Goal: Task Accomplishment & Management: Use online tool/utility

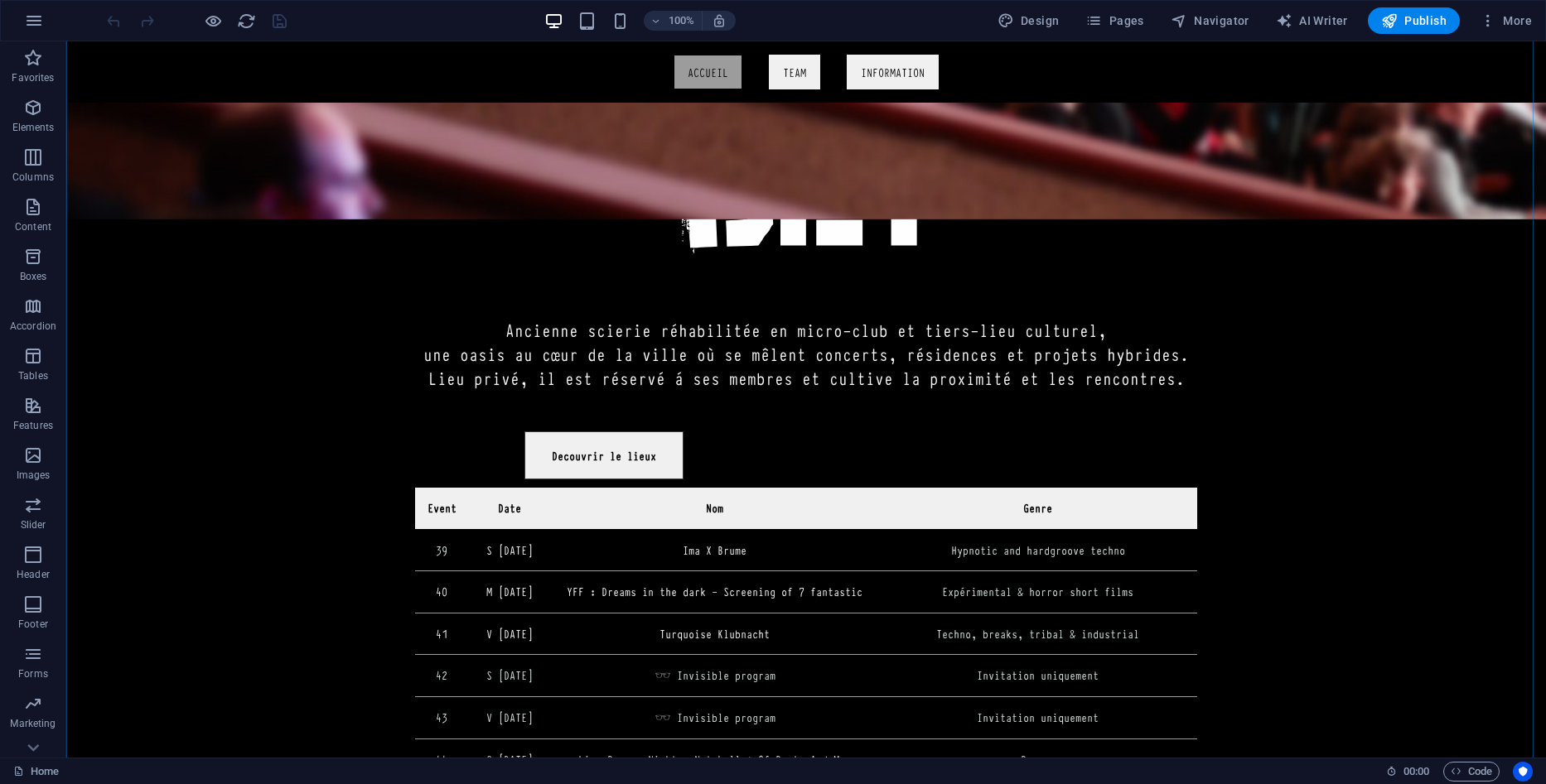
scroll to position [829, 0]
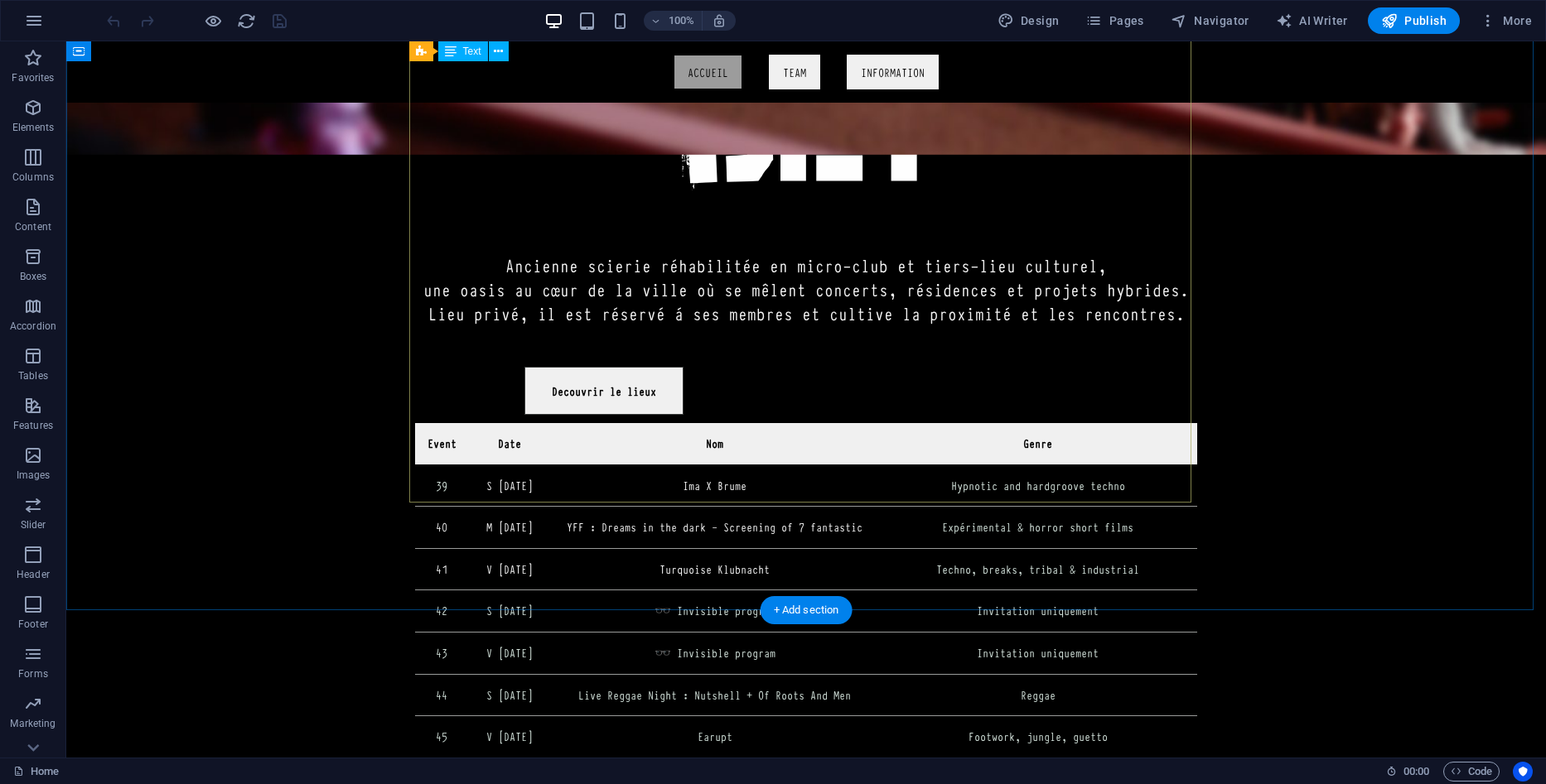
click at [1120, 423] on div "Event Date Nom Genre 39 S [DATE] Ima X Brume Hypnotic and hardgroove techno 40 …" at bounding box center [806, 778] width 782 height 711
click at [1100, 423] on div "Event Date Nom Genre 39 S [DATE] Ima X Brume Hypnotic and hardgroove techno 40 …" at bounding box center [806, 778] width 782 height 711
click at [1099, 423] on div "Event Date Nom Genre 39 S [DATE] Ima X Brume Hypnotic and hardgroove techno 40 …" at bounding box center [806, 778] width 782 height 711
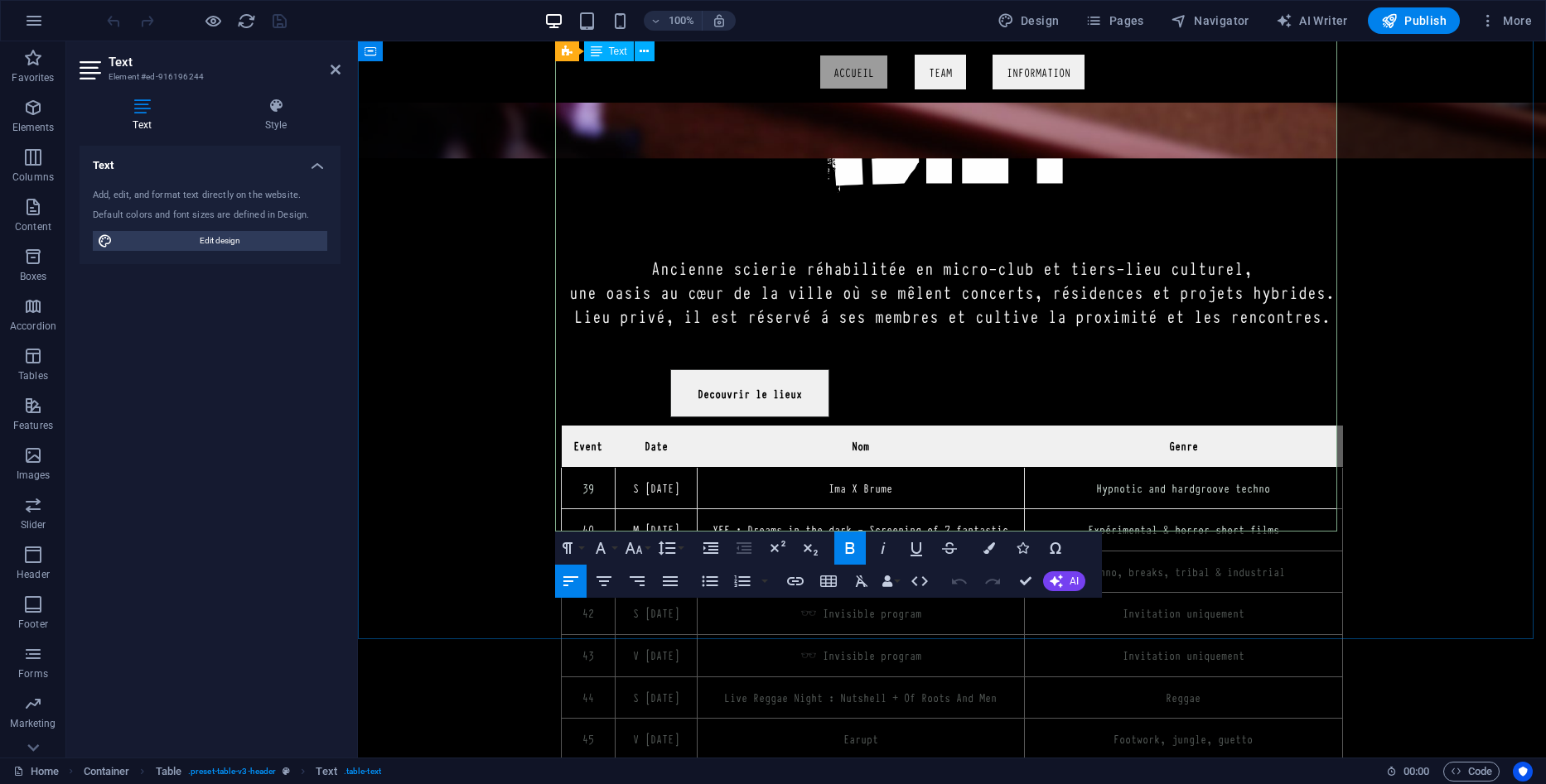
scroll to position [827, 0]
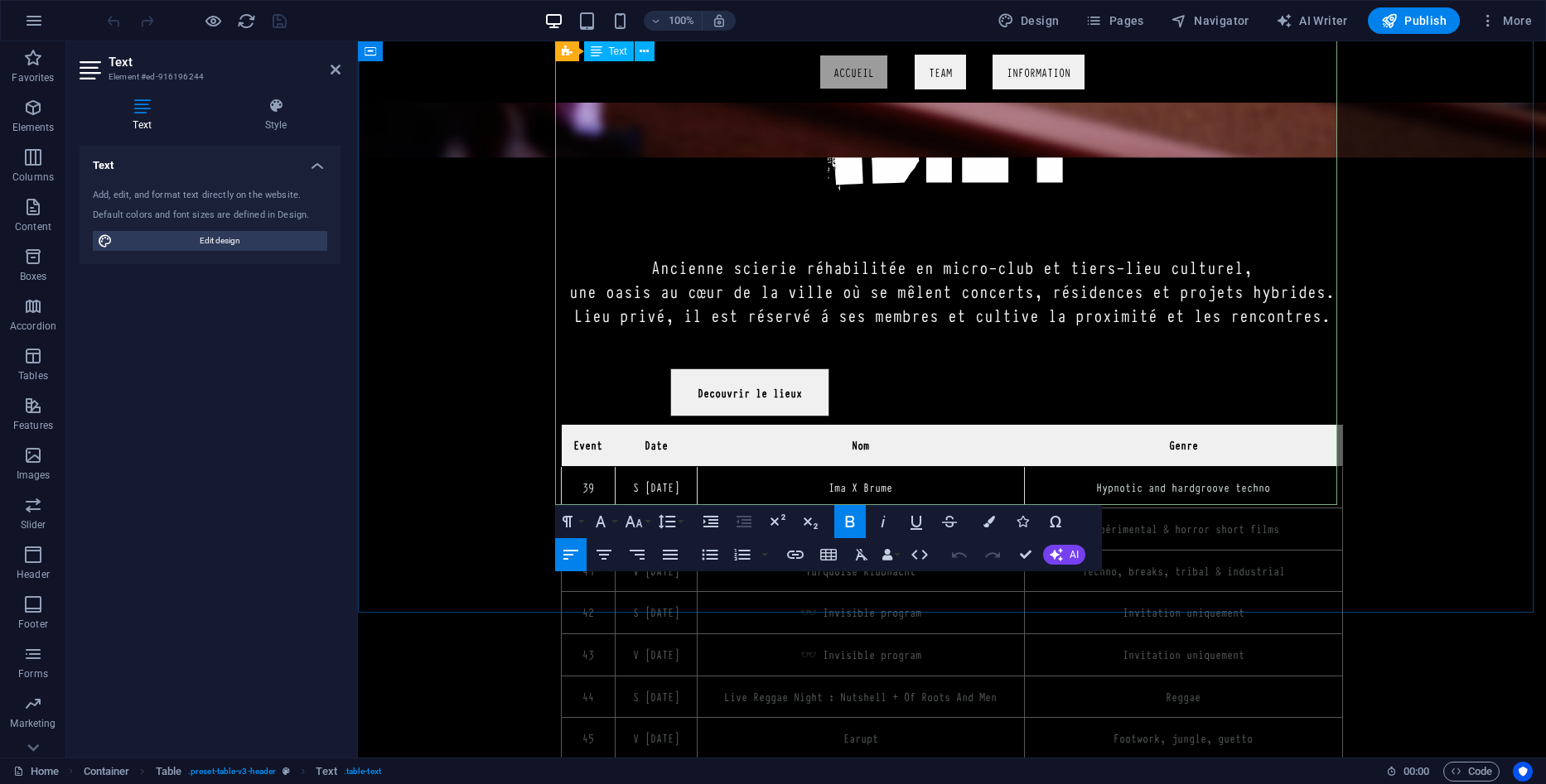
drag, startPoint x: 565, startPoint y: 402, endPoint x: 1156, endPoint y: 402, distance: 591.0
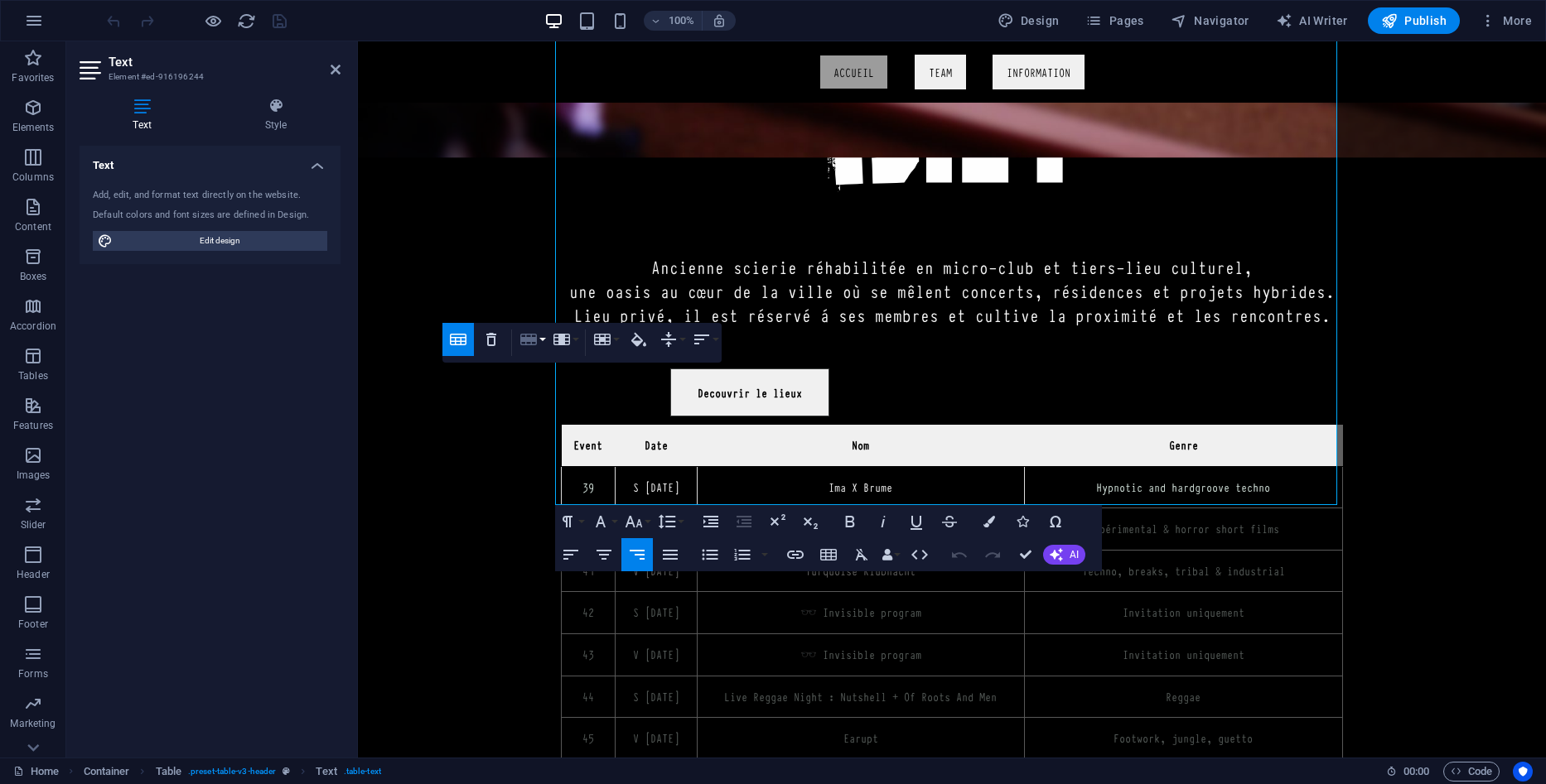
click at [538, 339] on icon "button" at bounding box center [528, 339] width 20 height 20
click at [551, 419] on link "Delete row" at bounding box center [580, 421] width 127 height 25
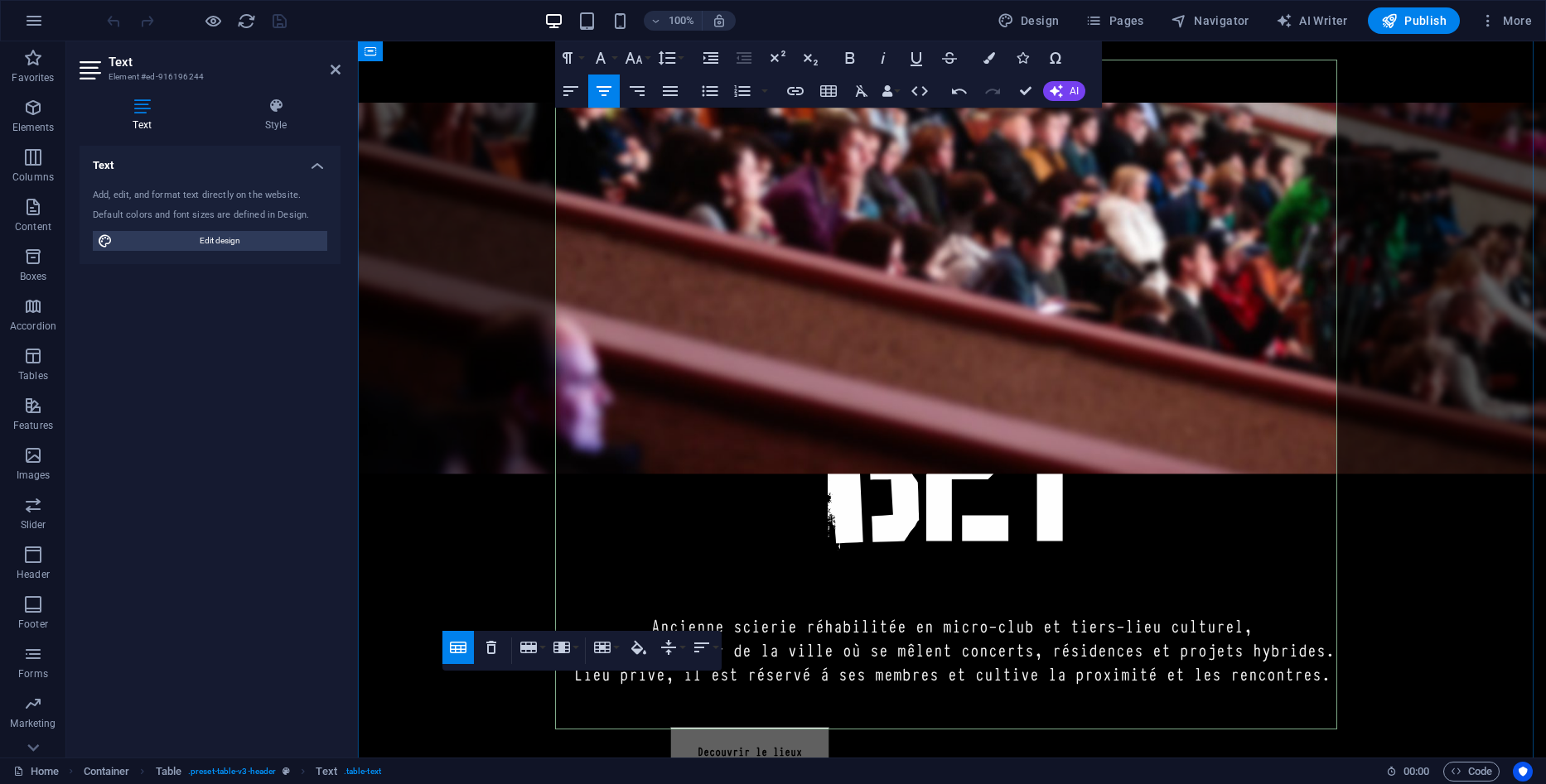
scroll to position [413, 0]
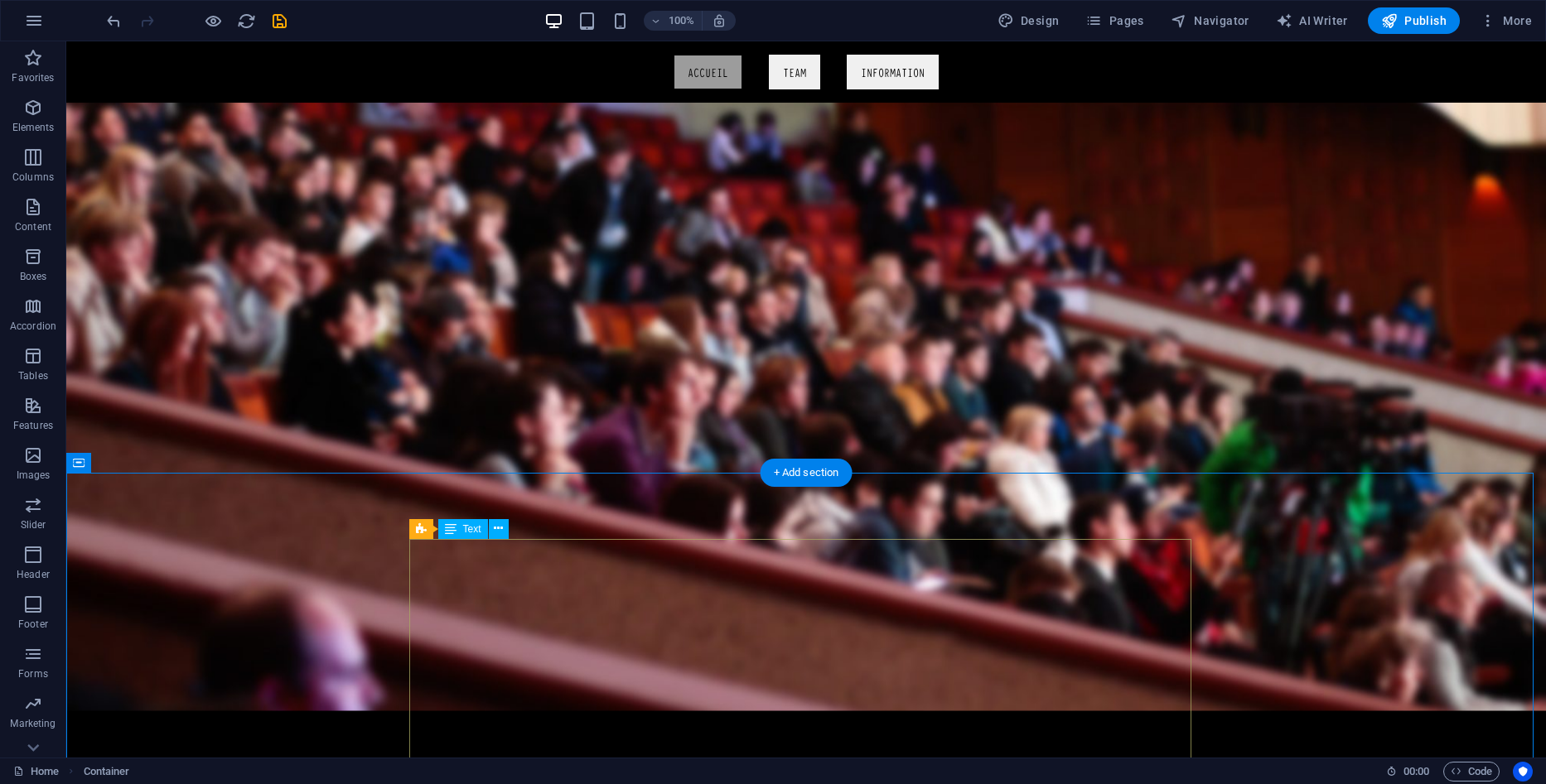
scroll to position [0, 0]
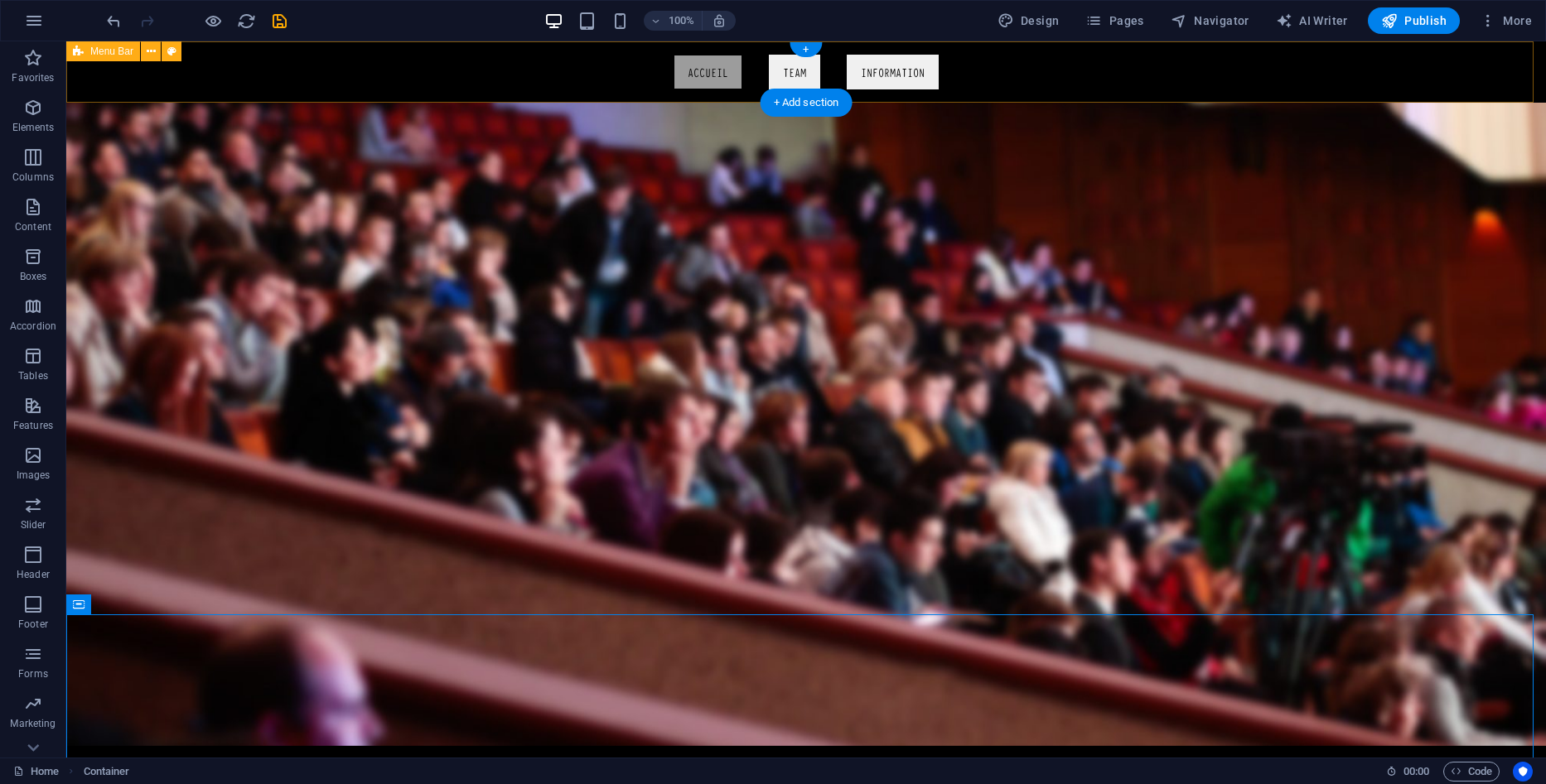
click at [508, 82] on div "Accueil Team Information" at bounding box center [806, 71] width 1479 height 61
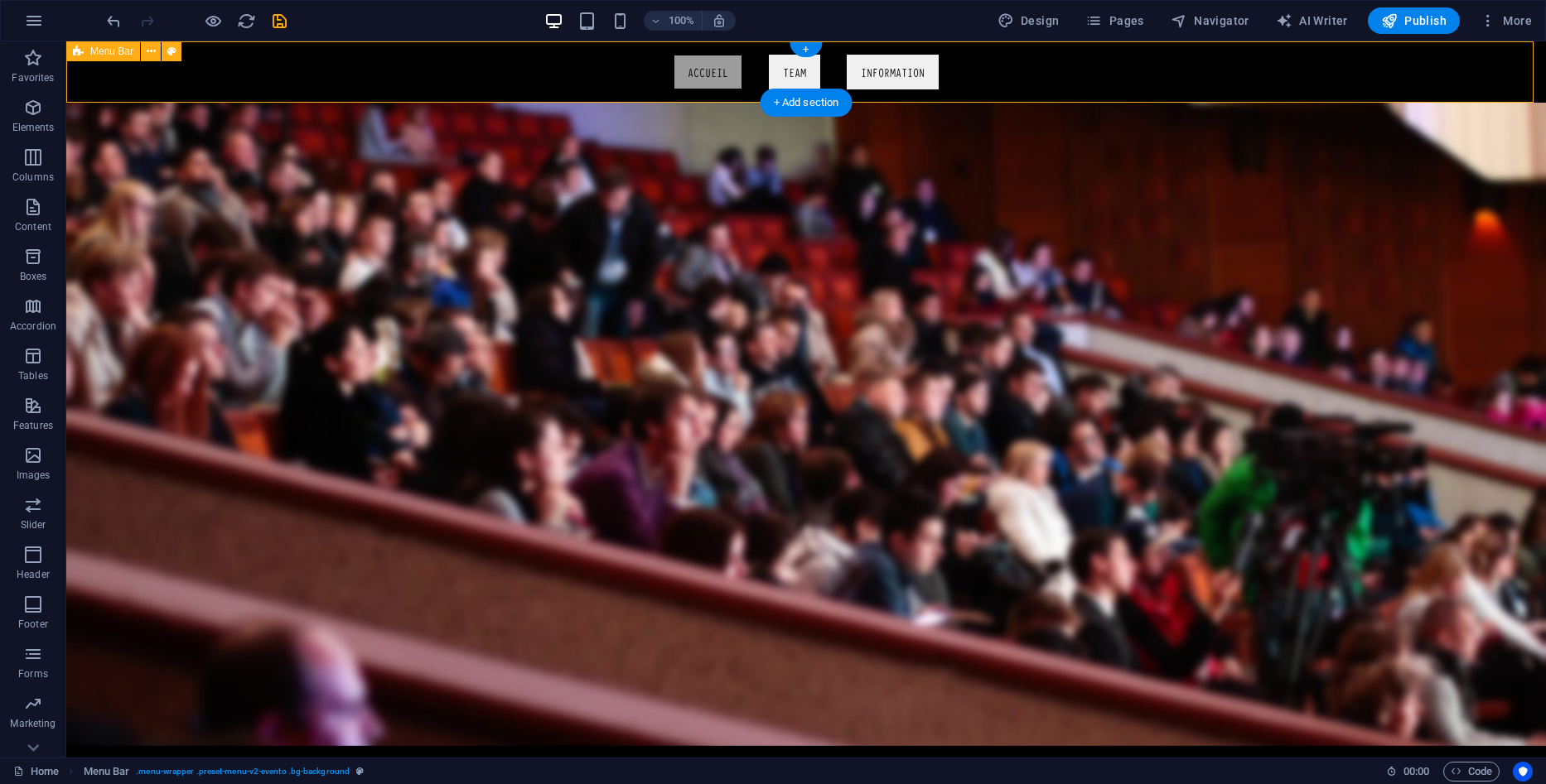
click at [288, 81] on div "Accueil Team Information" at bounding box center [806, 71] width 1479 height 61
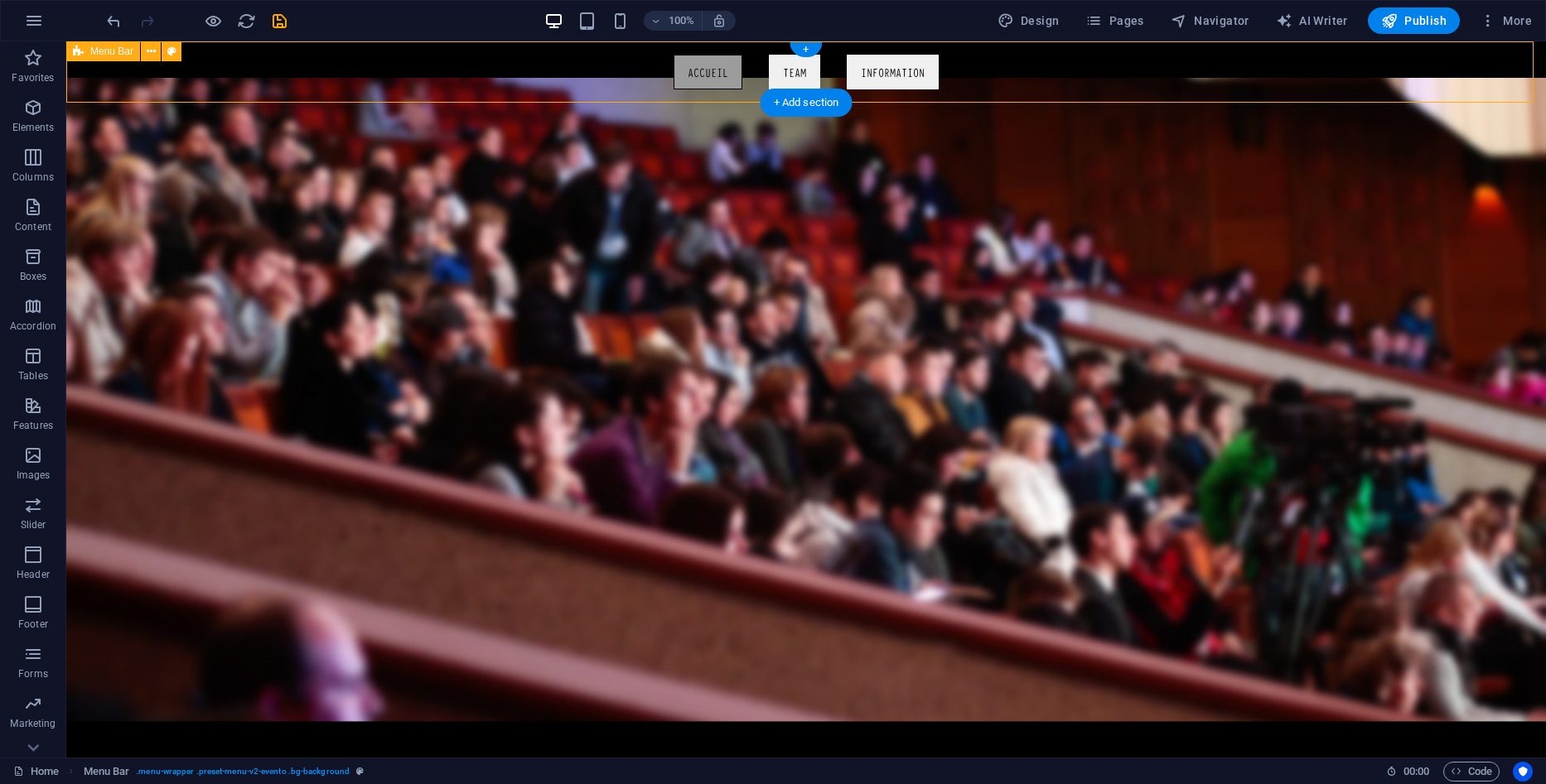
select select "header"
select select "rem"
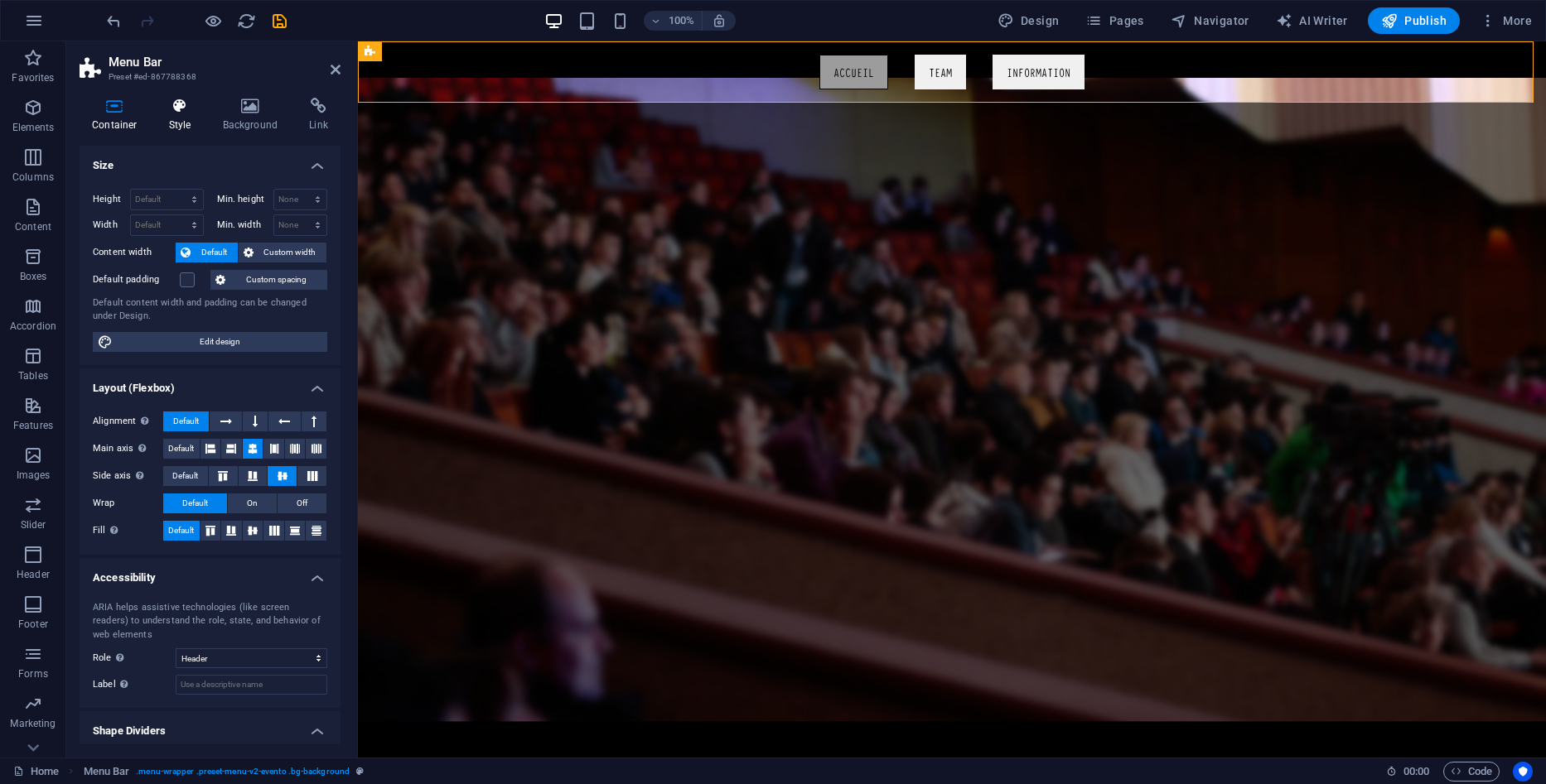
click at [180, 108] on icon at bounding box center [179, 106] width 47 height 16
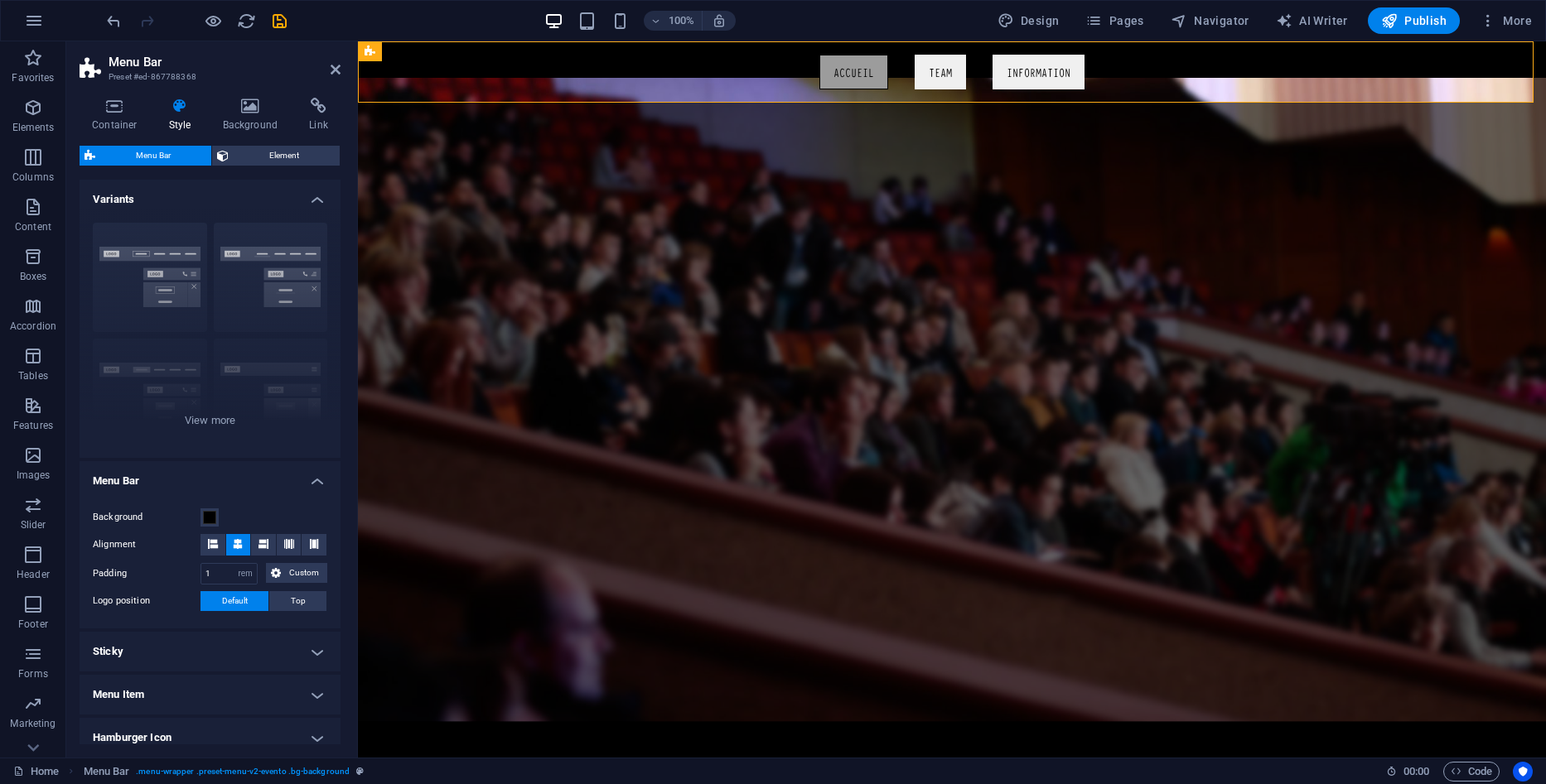
click at [299, 137] on div "Container Style Background Link Size Height Default px rem % vh vw Min. height …" at bounding box center [210, 421] width 261 height 647
click at [298, 143] on div "Container Style Background Link Size Height Default px rem % vh vw Min. height …" at bounding box center [210, 421] width 261 height 647
click at [293, 153] on span "Element" at bounding box center [284, 155] width 101 height 20
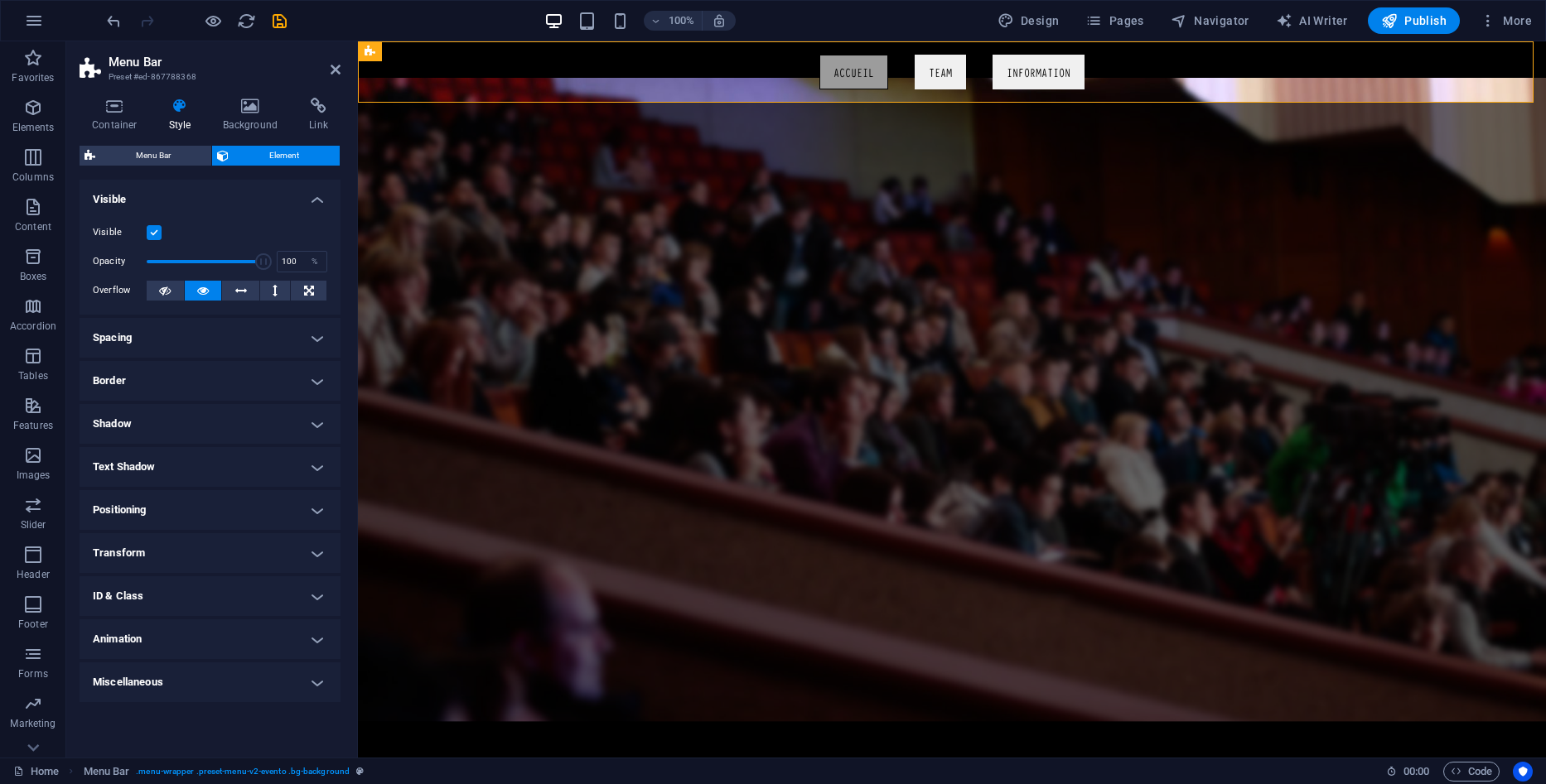
click at [321, 334] on h4 "Spacing" at bounding box center [210, 338] width 261 height 39
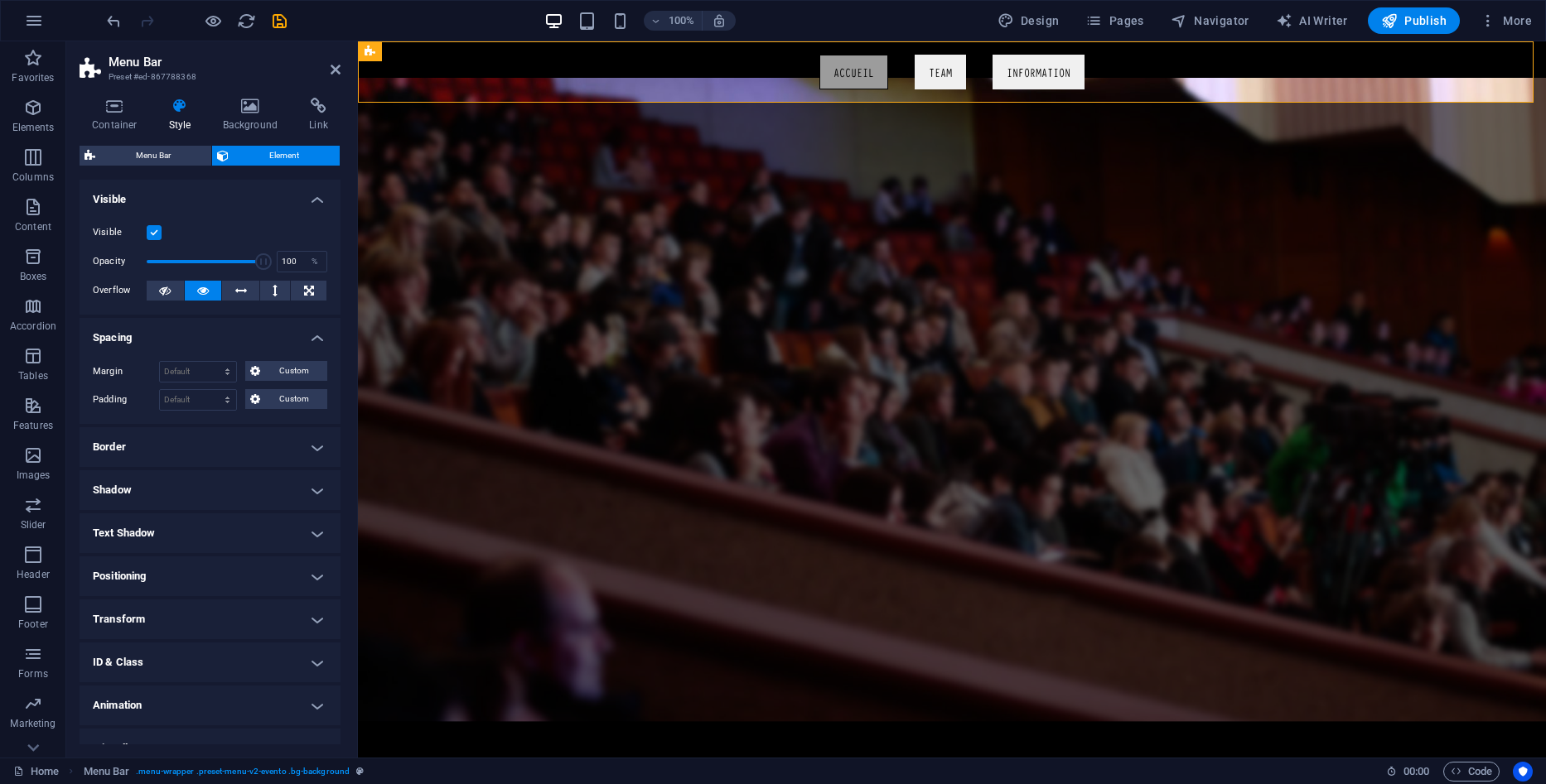
click at [321, 334] on h4 "Spacing" at bounding box center [210, 333] width 261 height 30
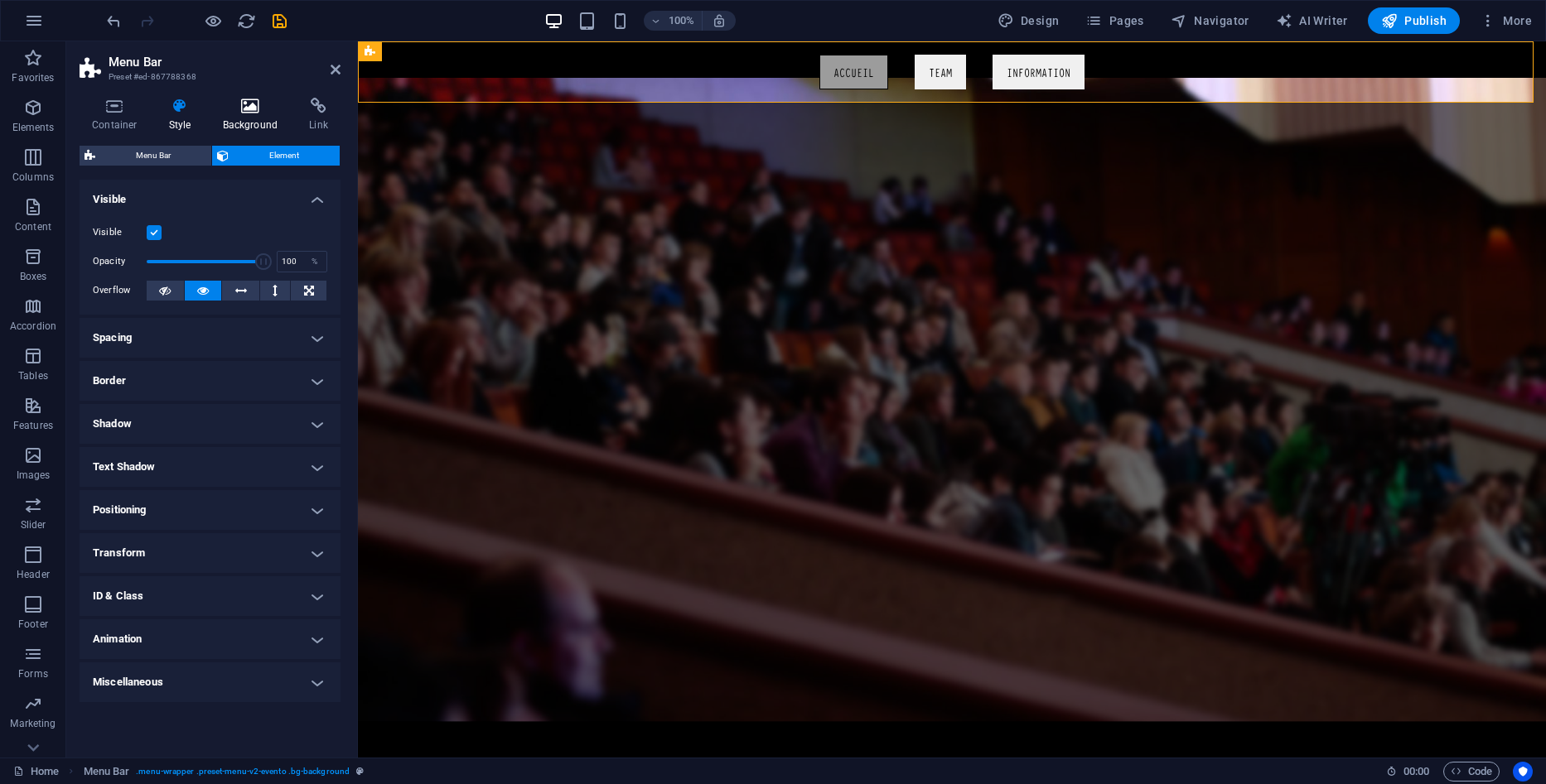
click at [233, 121] on h4 "Background" at bounding box center [253, 115] width 87 height 35
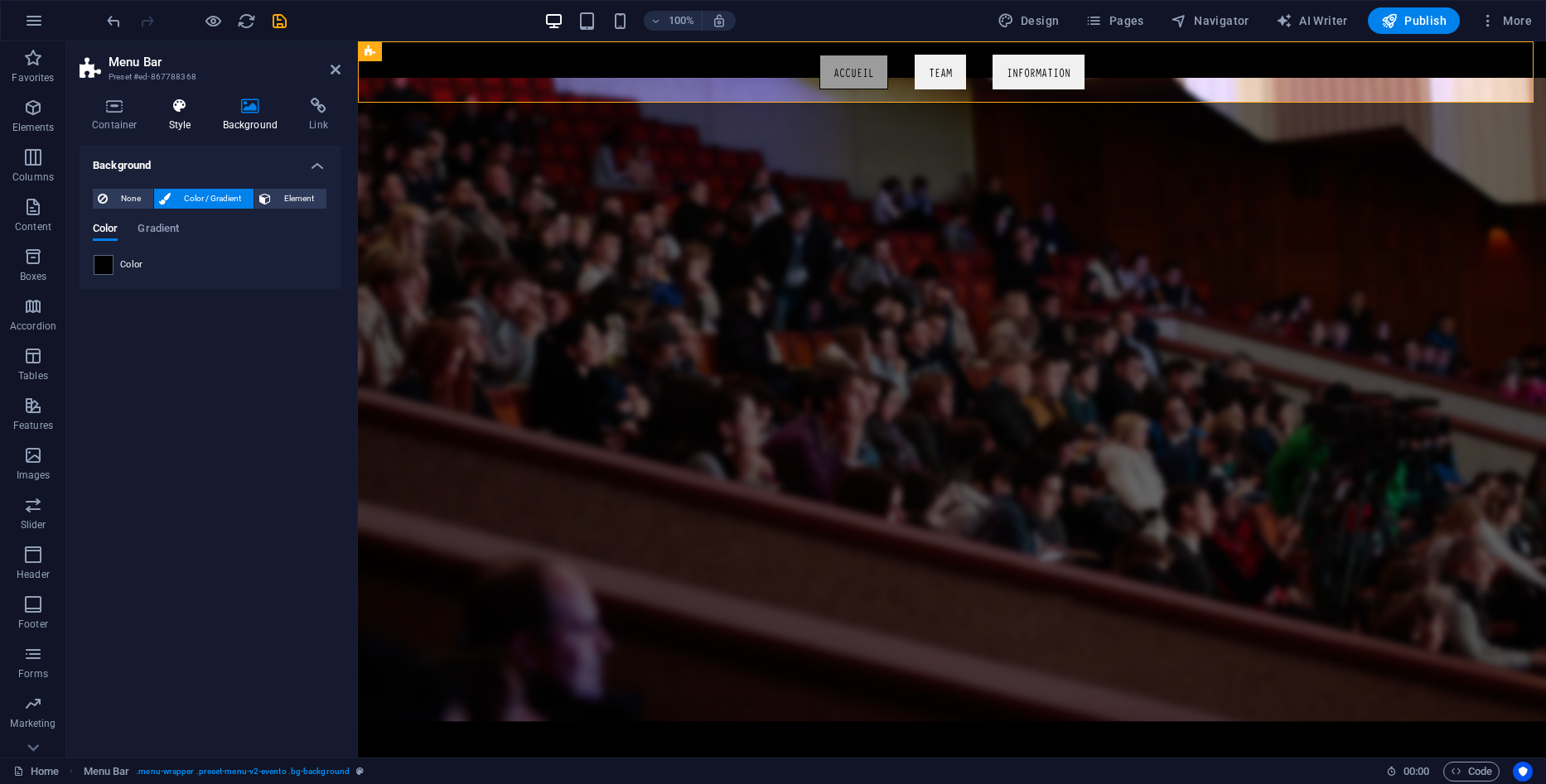
click at [178, 120] on h4 "Style" at bounding box center [183, 115] width 54 height 35
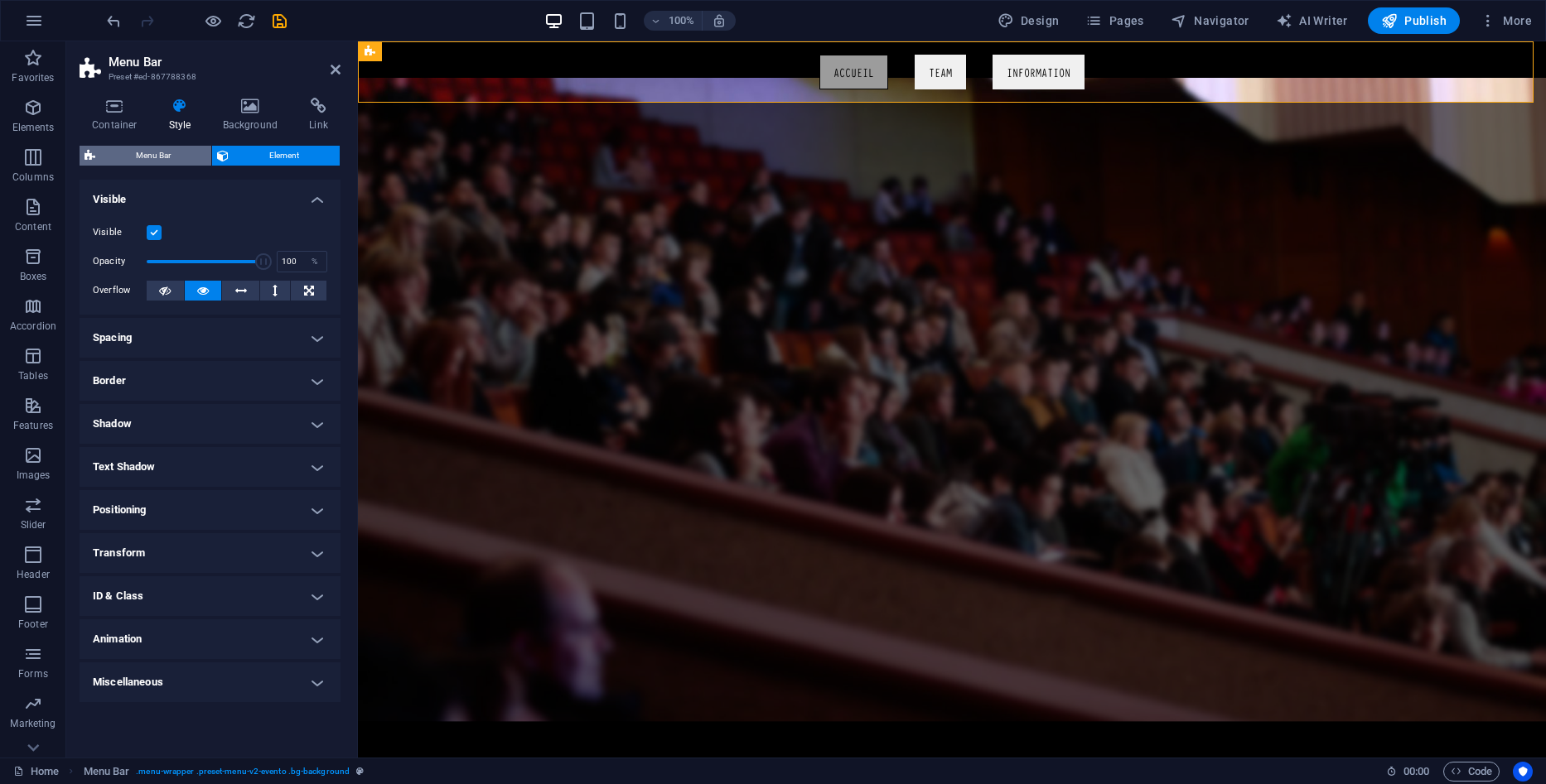
click at [168, 163] on span "Menu Bar" at bounding box center [154, 155] width 106 height 20
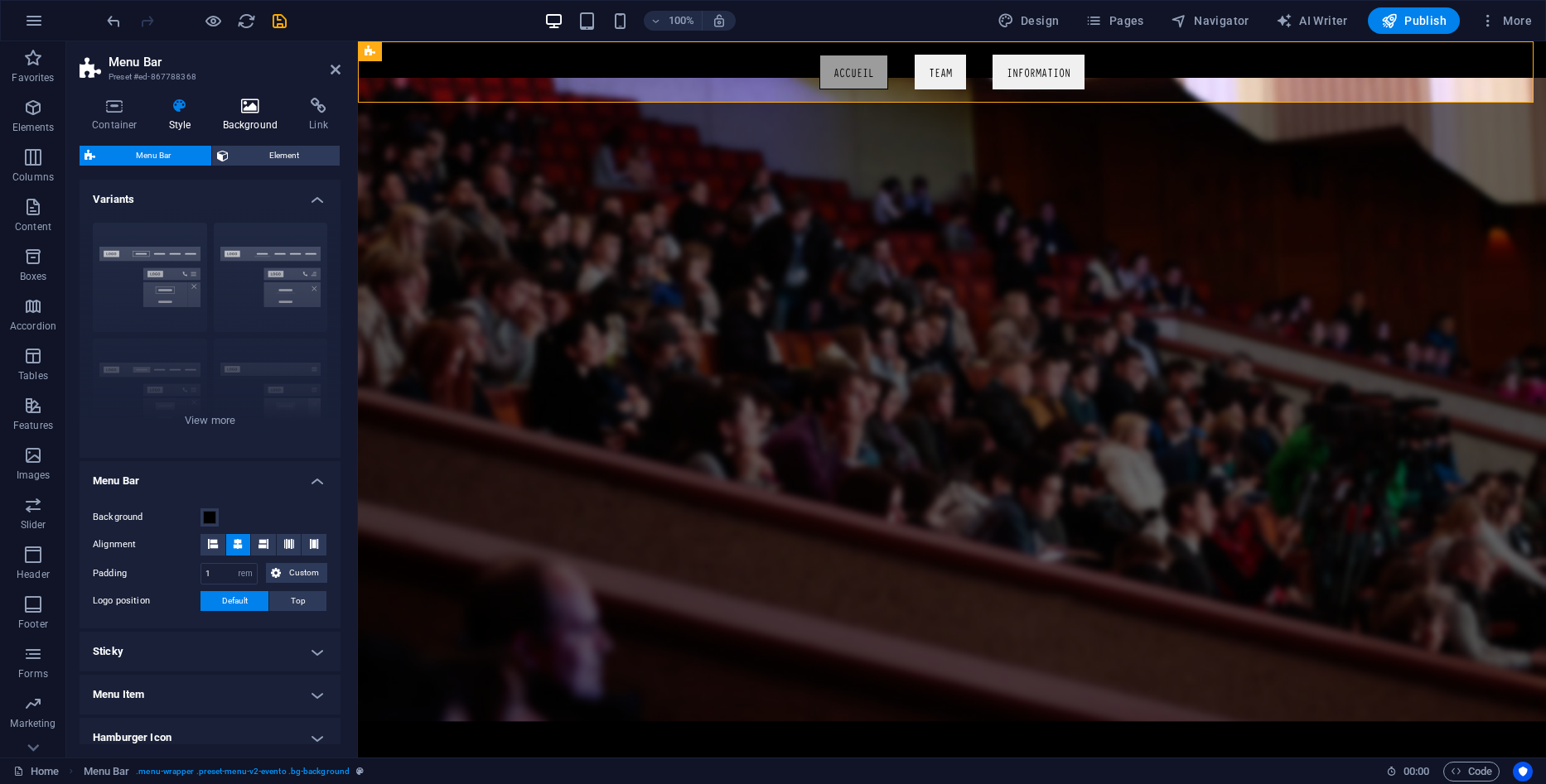
click at [251, 104] on icon at bounding box center [251, 106] width 81 height 16
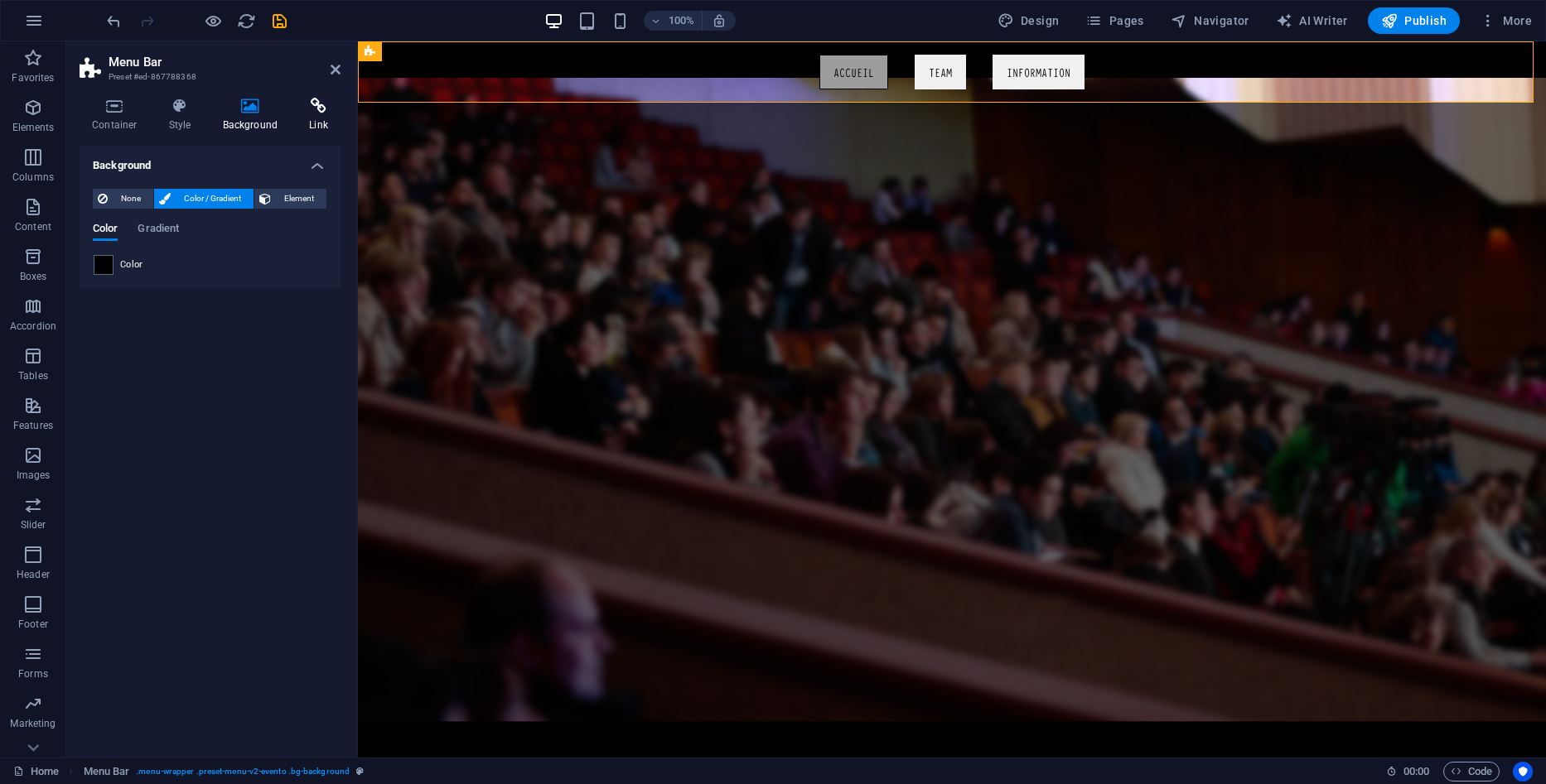
click at [332, 115] on h4 "Link" at bounding box center [318, 115] width 44 height 35
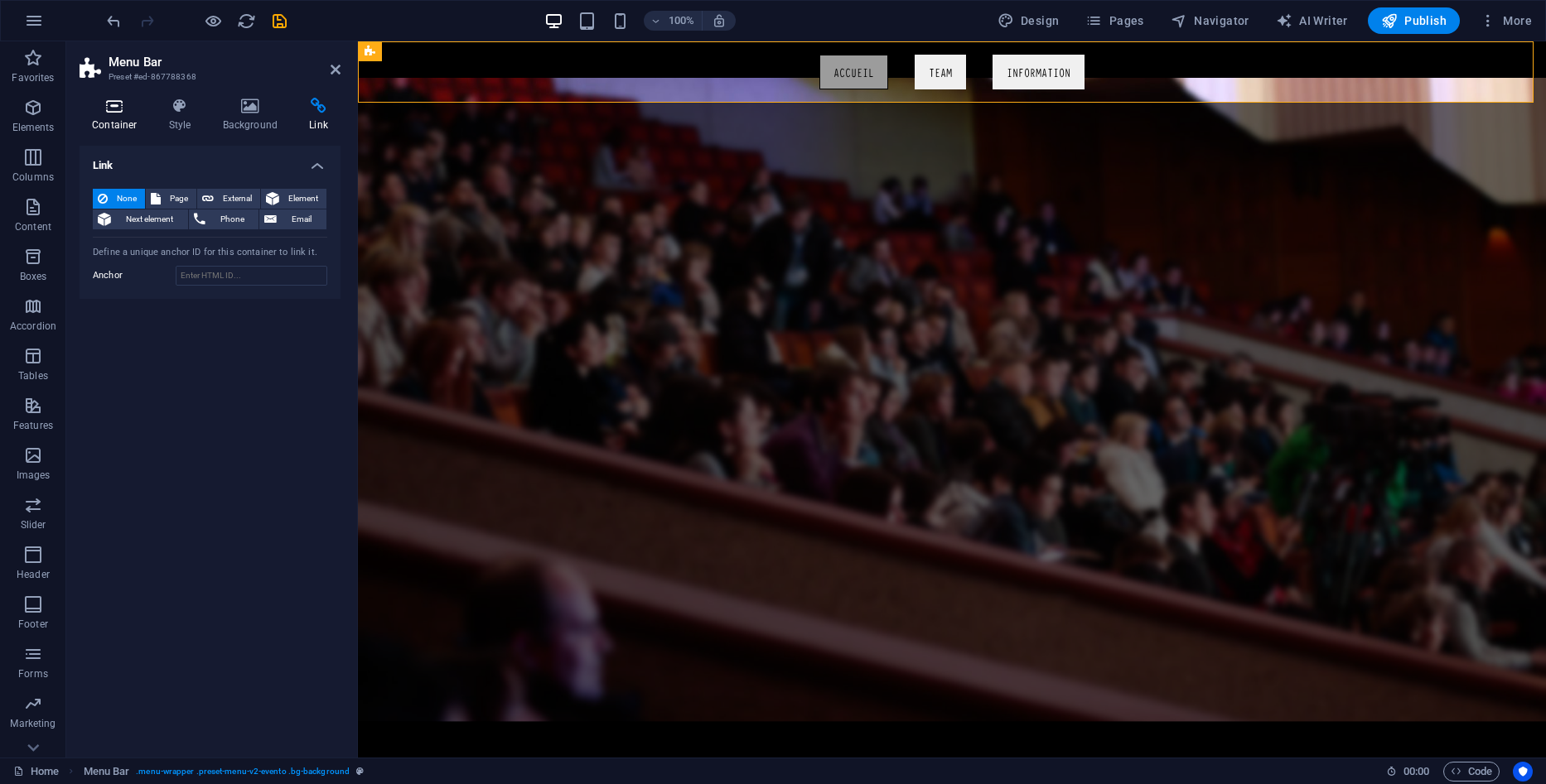
click at [153, 126] on h4 "Container" at bounding box center [118, 115] width 77 height 35
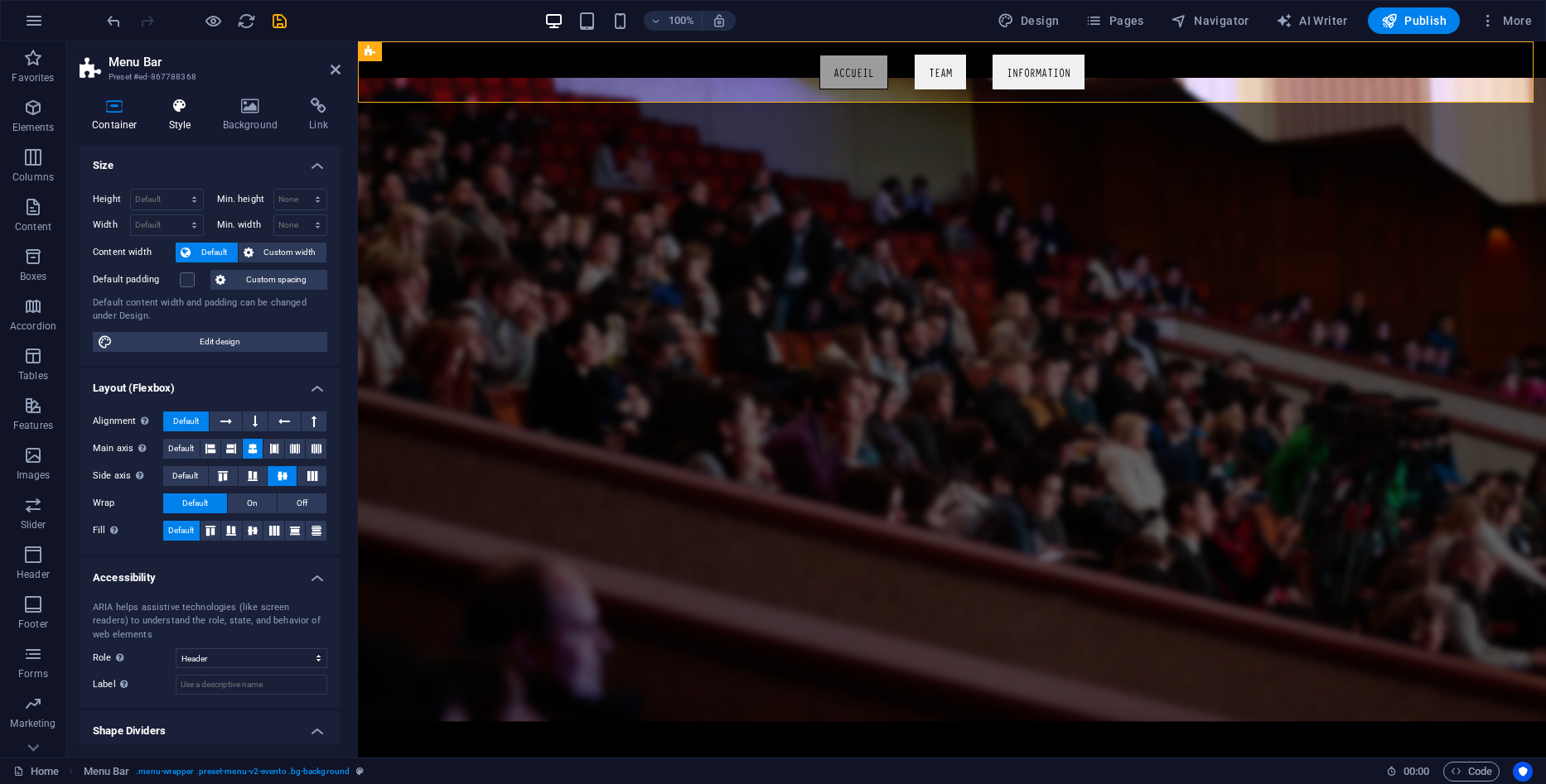
click at [180, 118] on h4 "Style" at bounding box center [183, 115] width 54 height 35
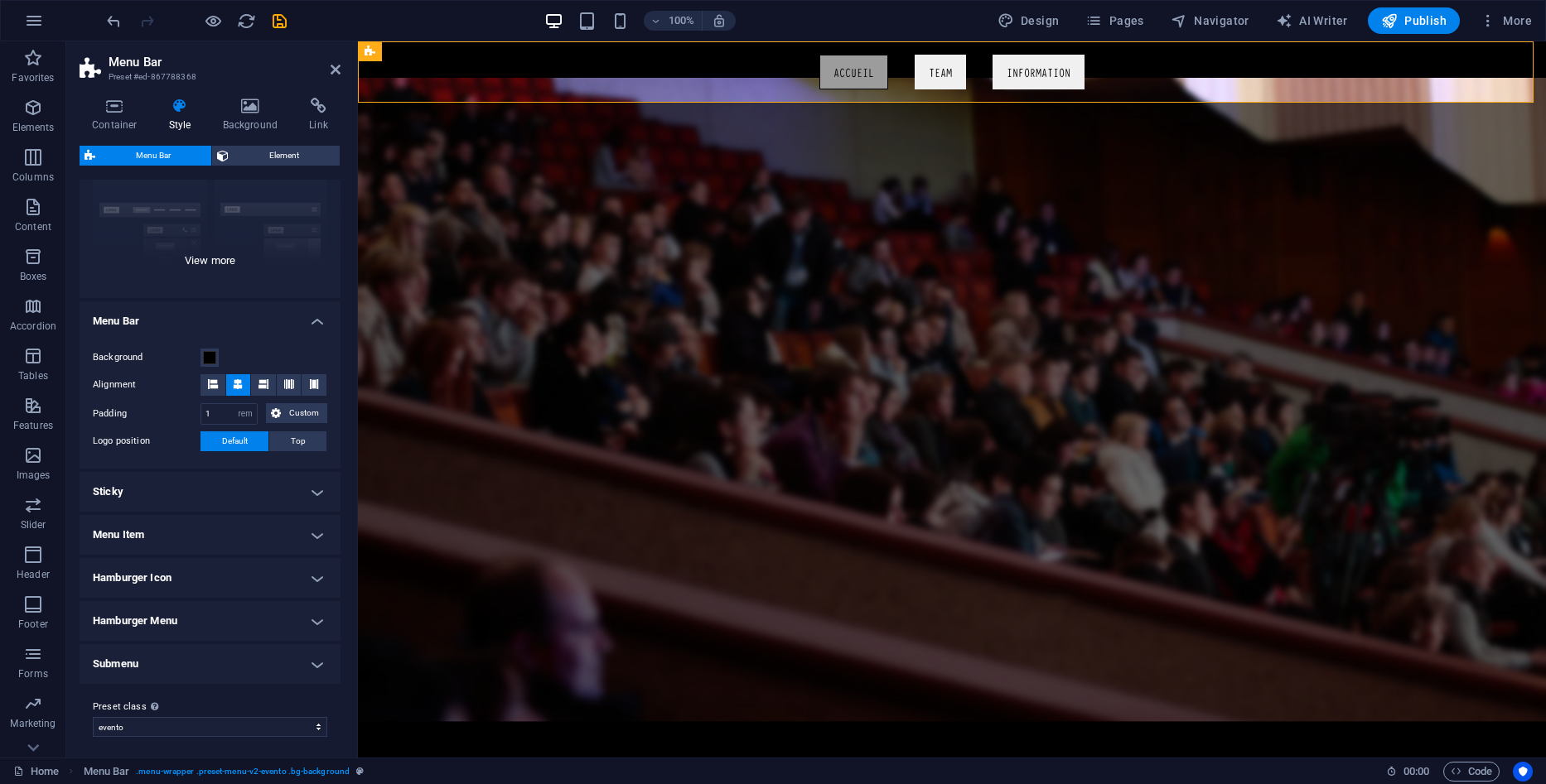
scroll to position [166, 0]
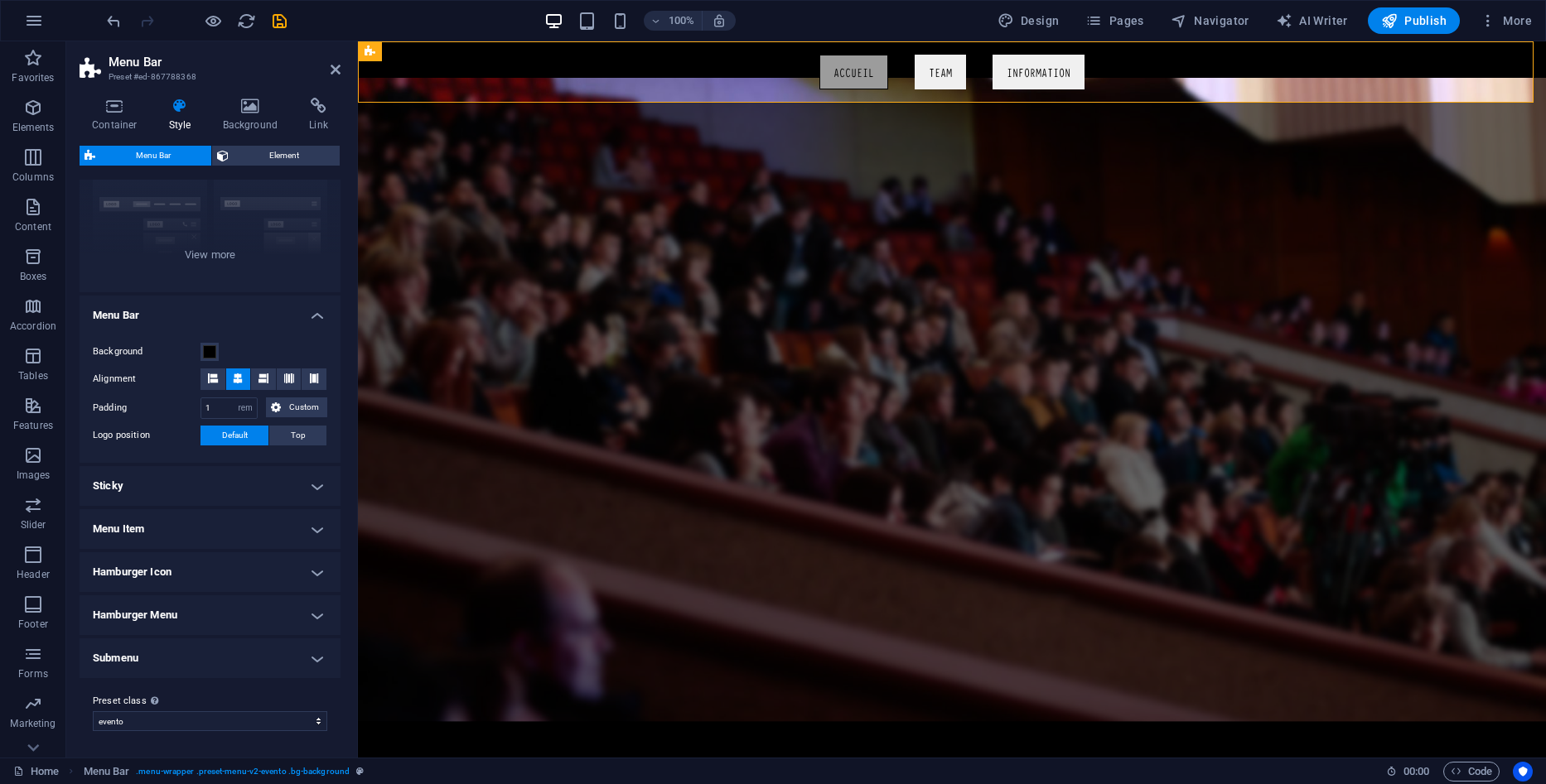
click at [231, 479] on h4 "Sticky" at bounding box center [210, 486] width 261 height 39
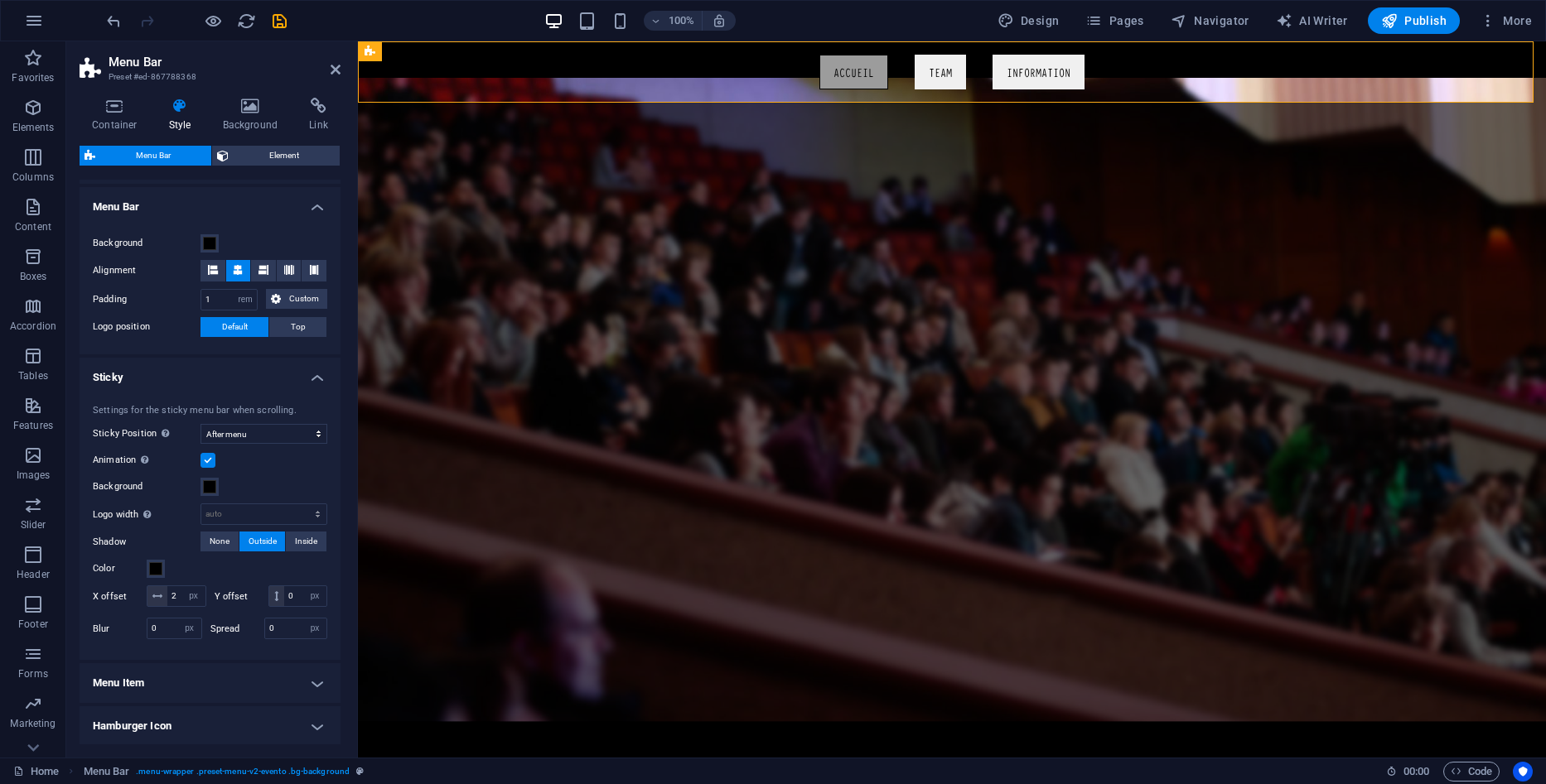
scroll to position [331, 0]
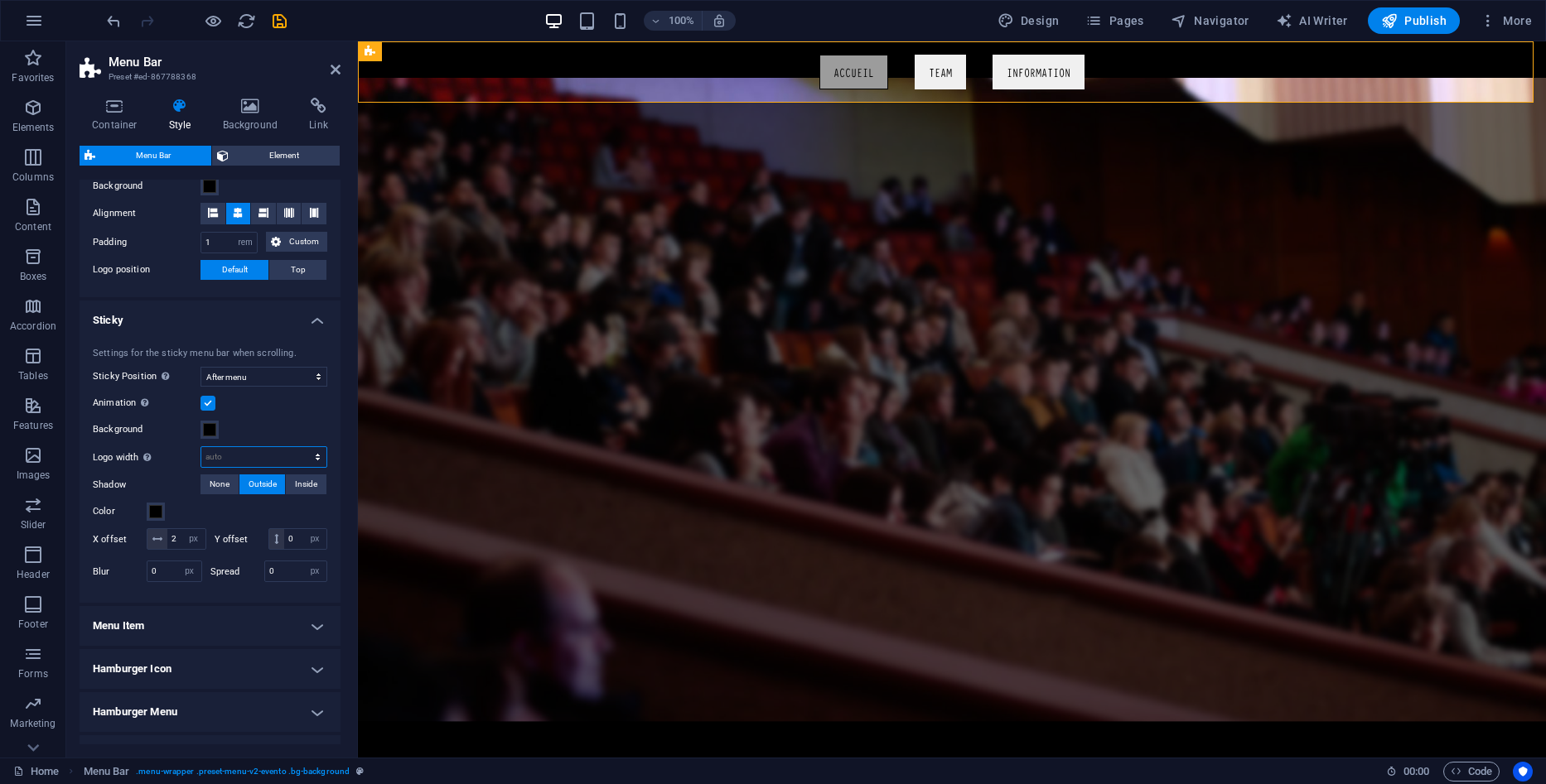
click at [252, 457] on select "auto px rem % vh vw" at bounding box center [264, 456] width 125 height 20
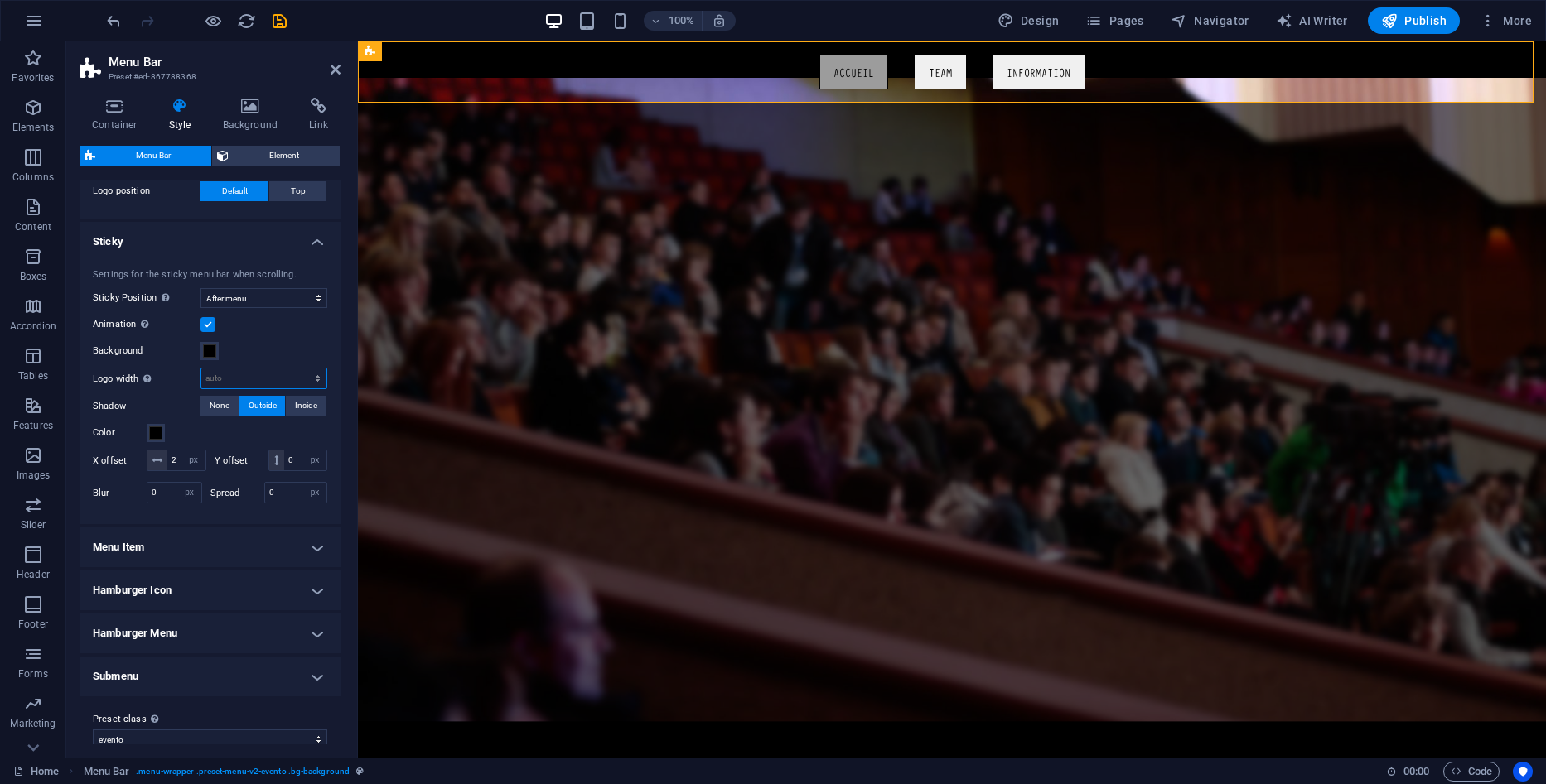
scroll to position [414, 0]
click at [317, 231] on h4 "Sticky" at bounding box center [210, 232] width 261 height 30
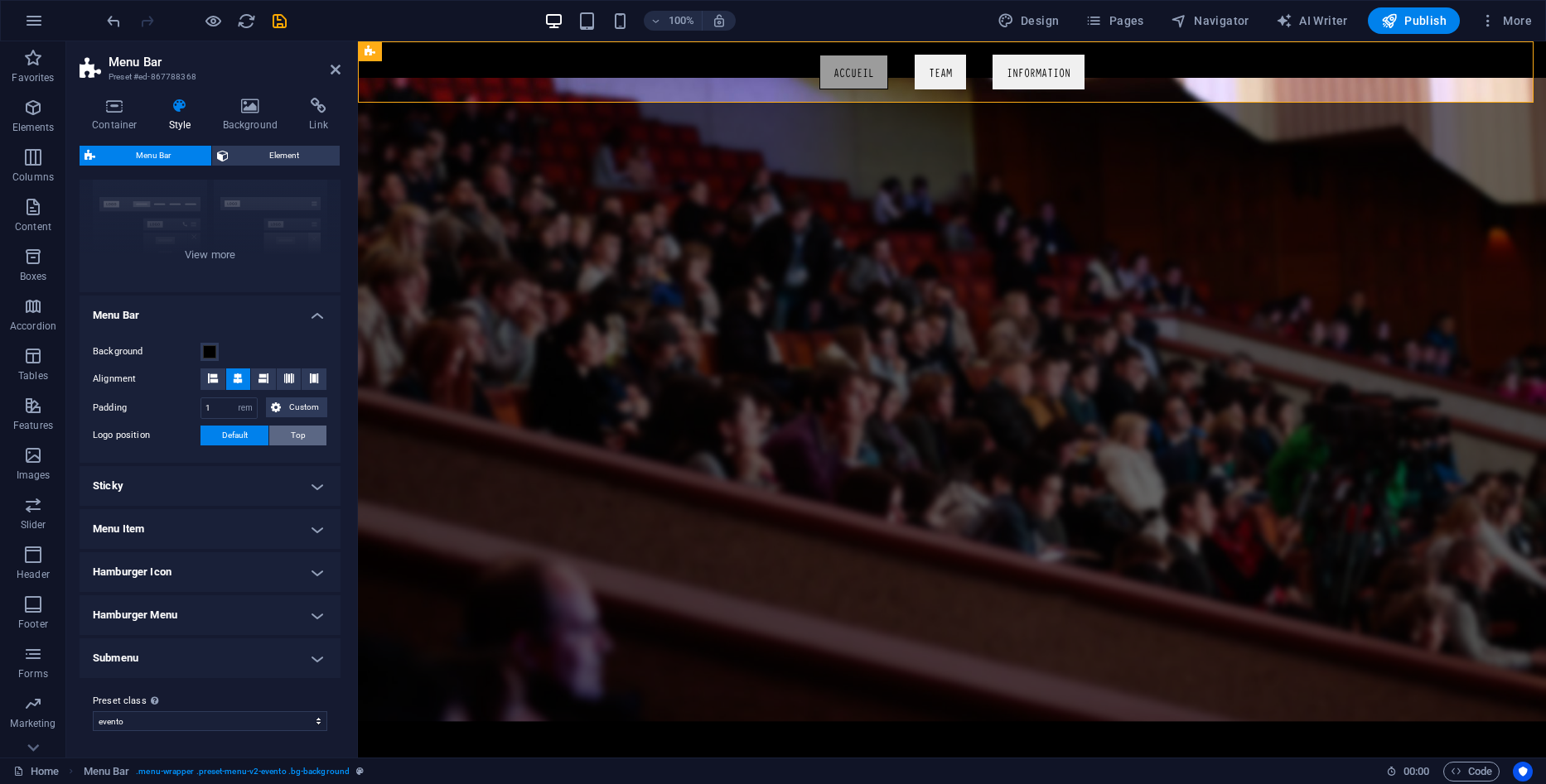
click at [287, 433] on button "Top" at bounding box center [298, 435] width 57 height 20
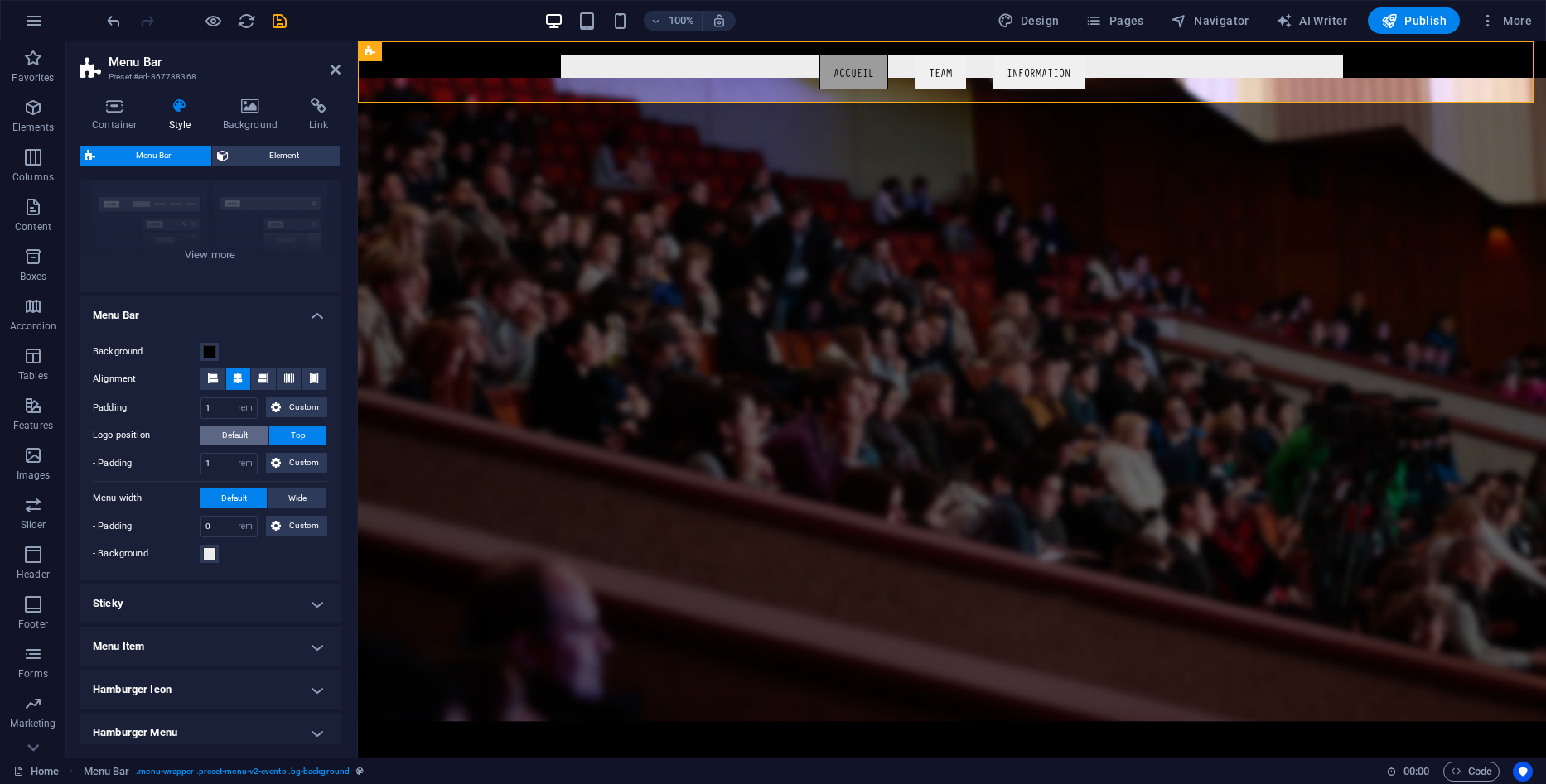
click at [245, 442] on span "Default" at bounding box center [235, 435] width 26 height 20
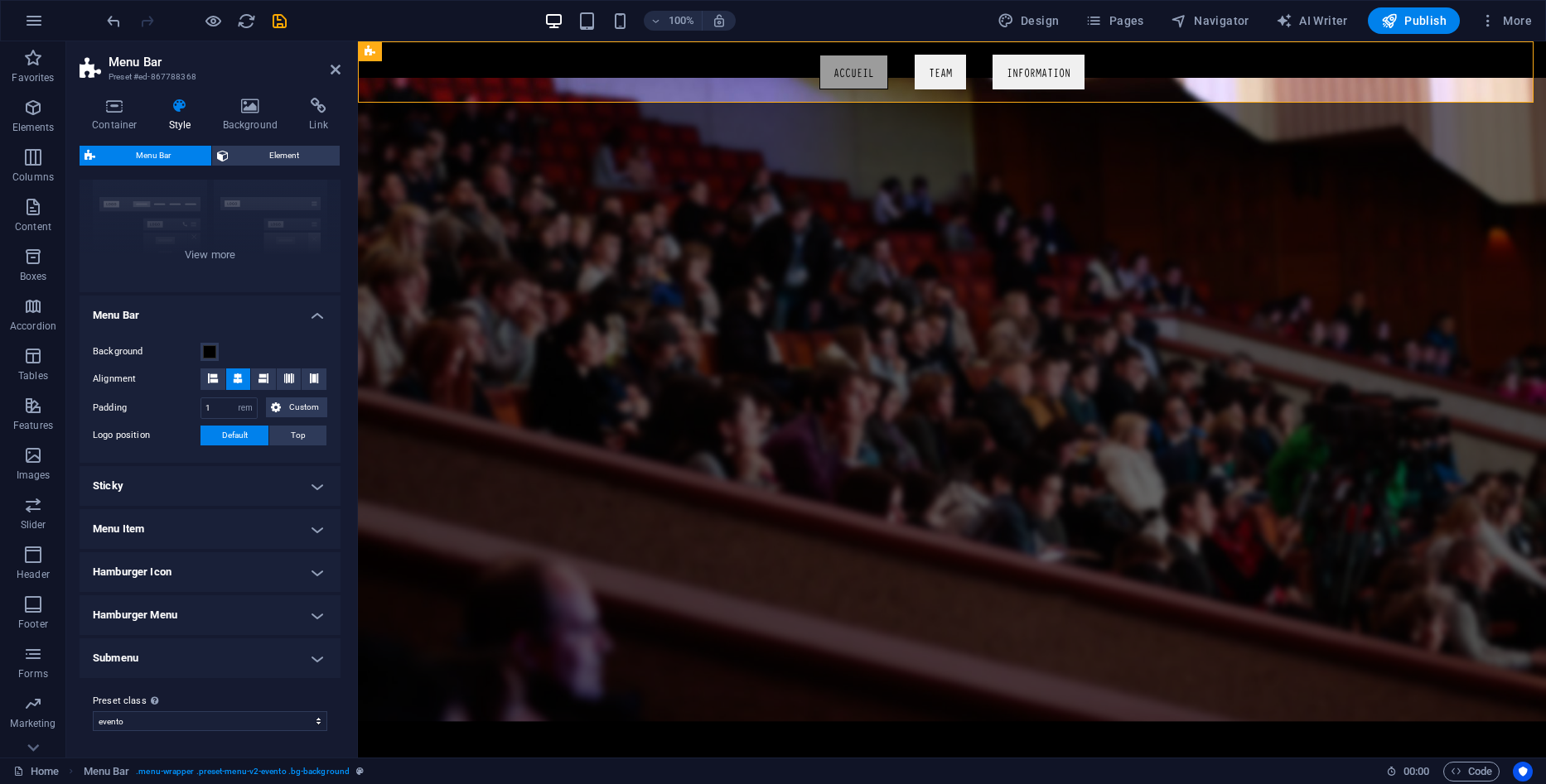
click at [245, 552] on h4 "Hamburger Icon" at bounding box center [210, 572] width 261 height 39
click at [251, 567] on h4 "Hamburger Icon" at bounding box center [210, 567] width 261 height 30
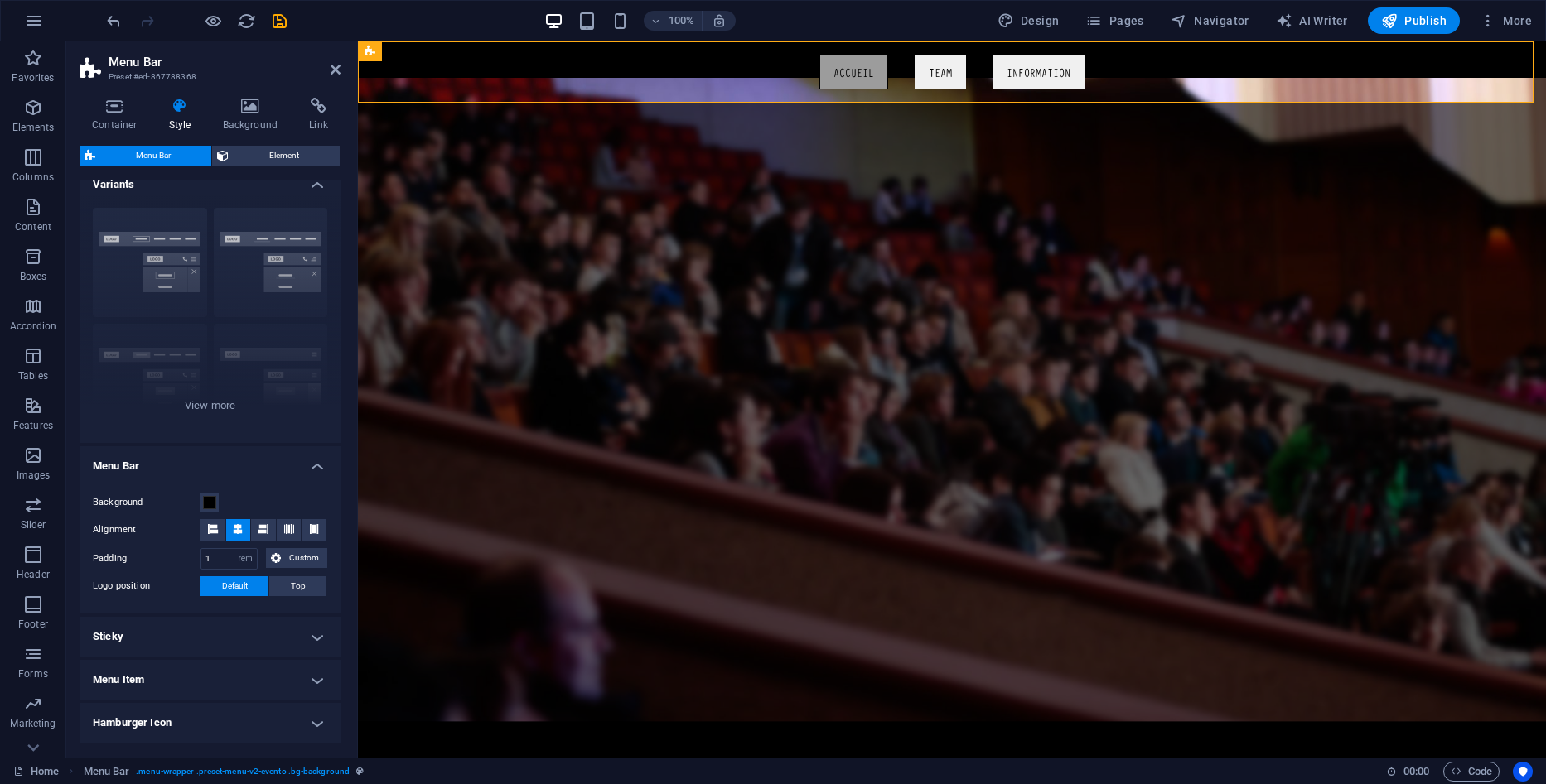
scroll to position [0, 0]
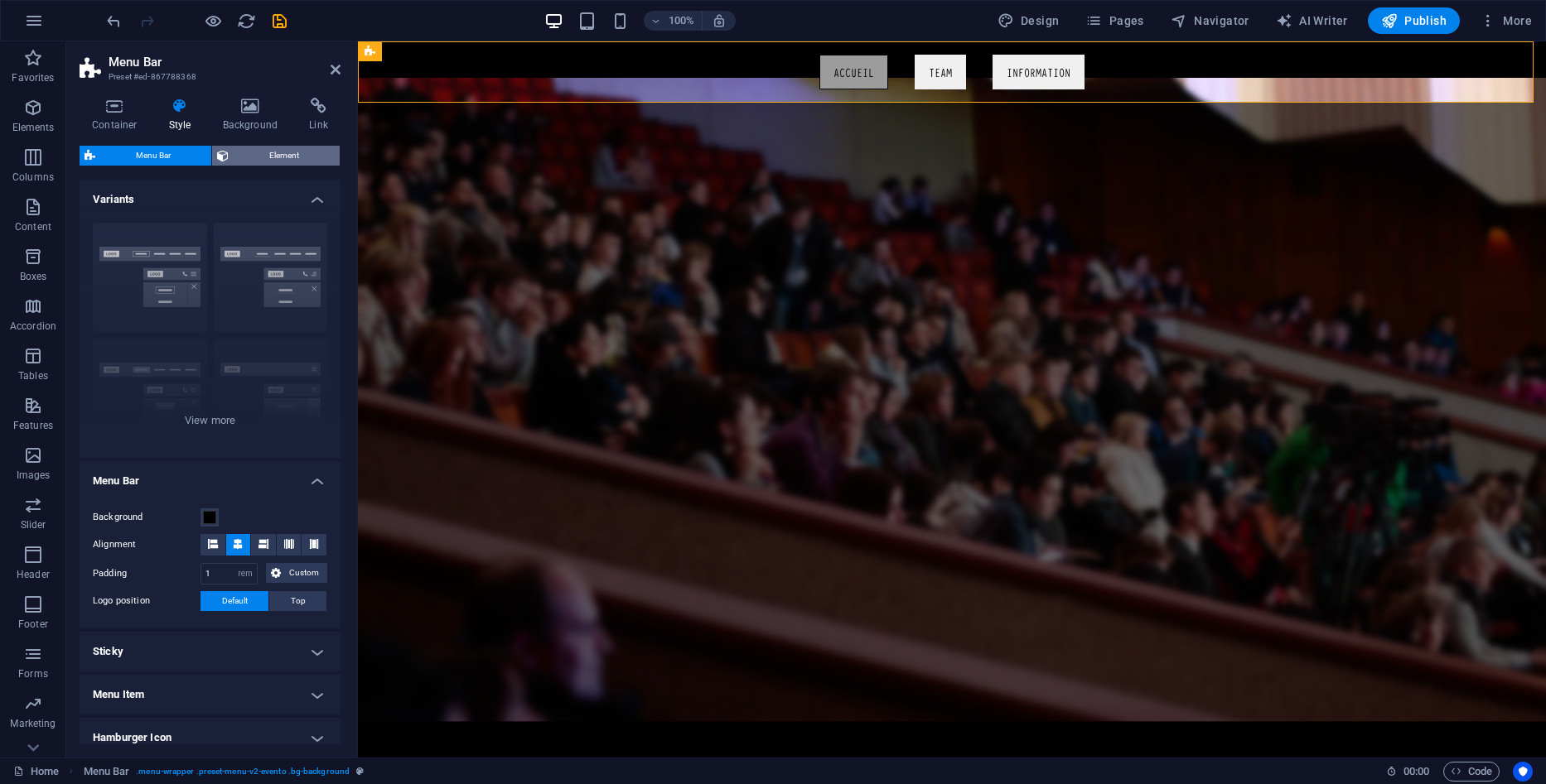
click at [304, 159] on span "Element" at bounding box center [284, 155] width 101 height 20
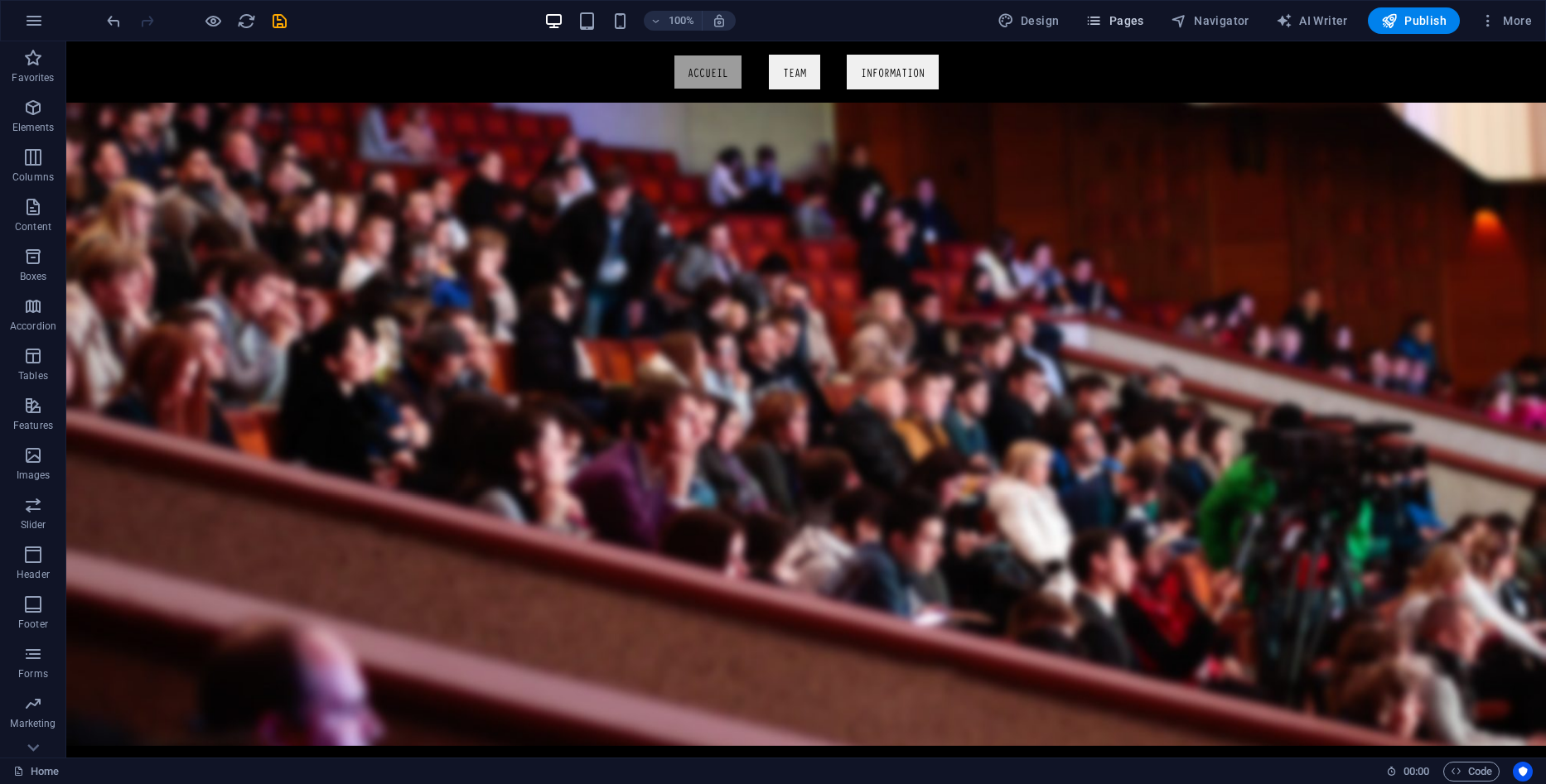
click at [1119, 24] on span "Pages" at bounding box center [1114, 20] width 58 height 16
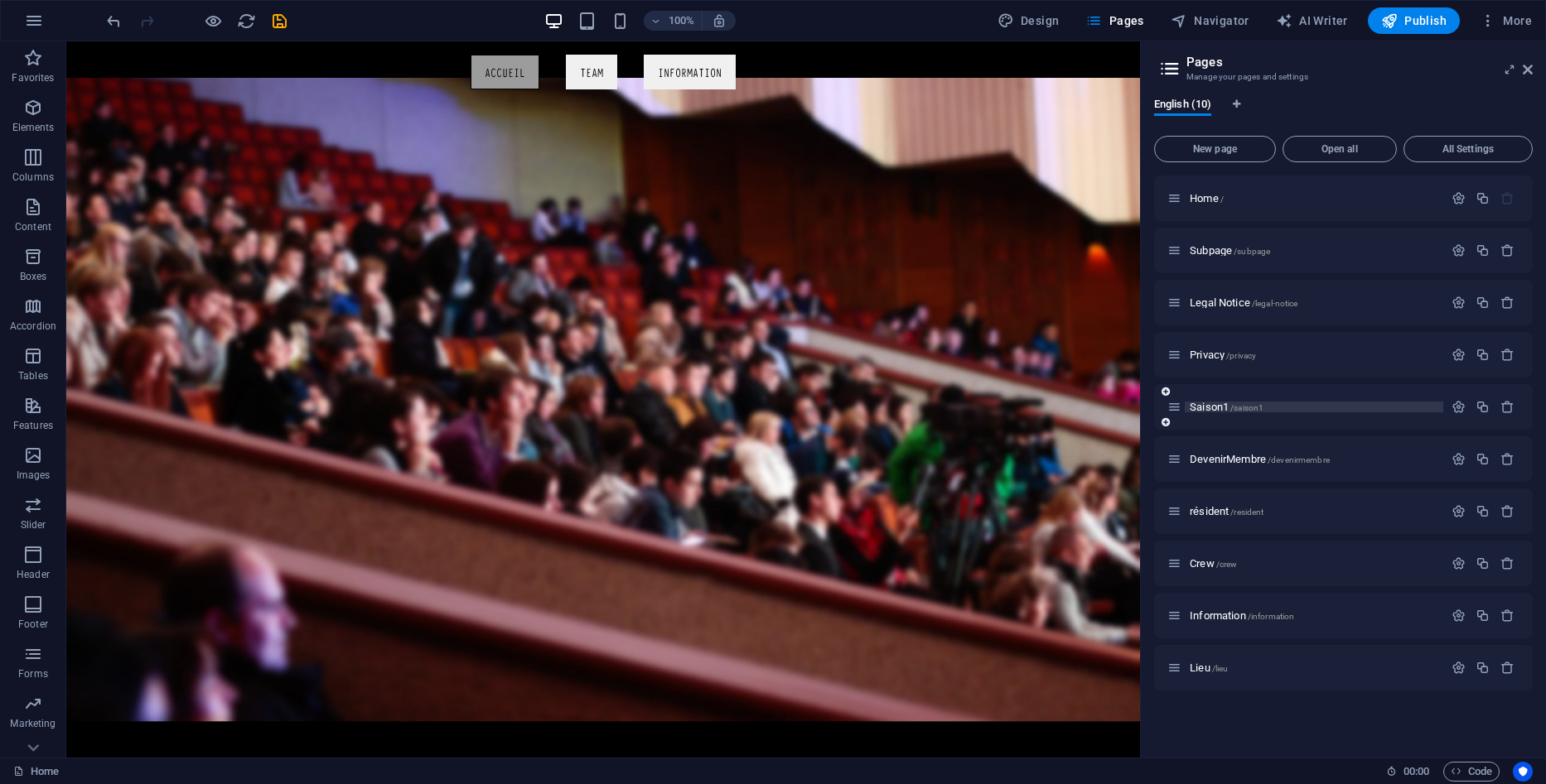
click at [1262, 403] on span "/saison1" at bounding box center [1247, 407] width 33 height 9
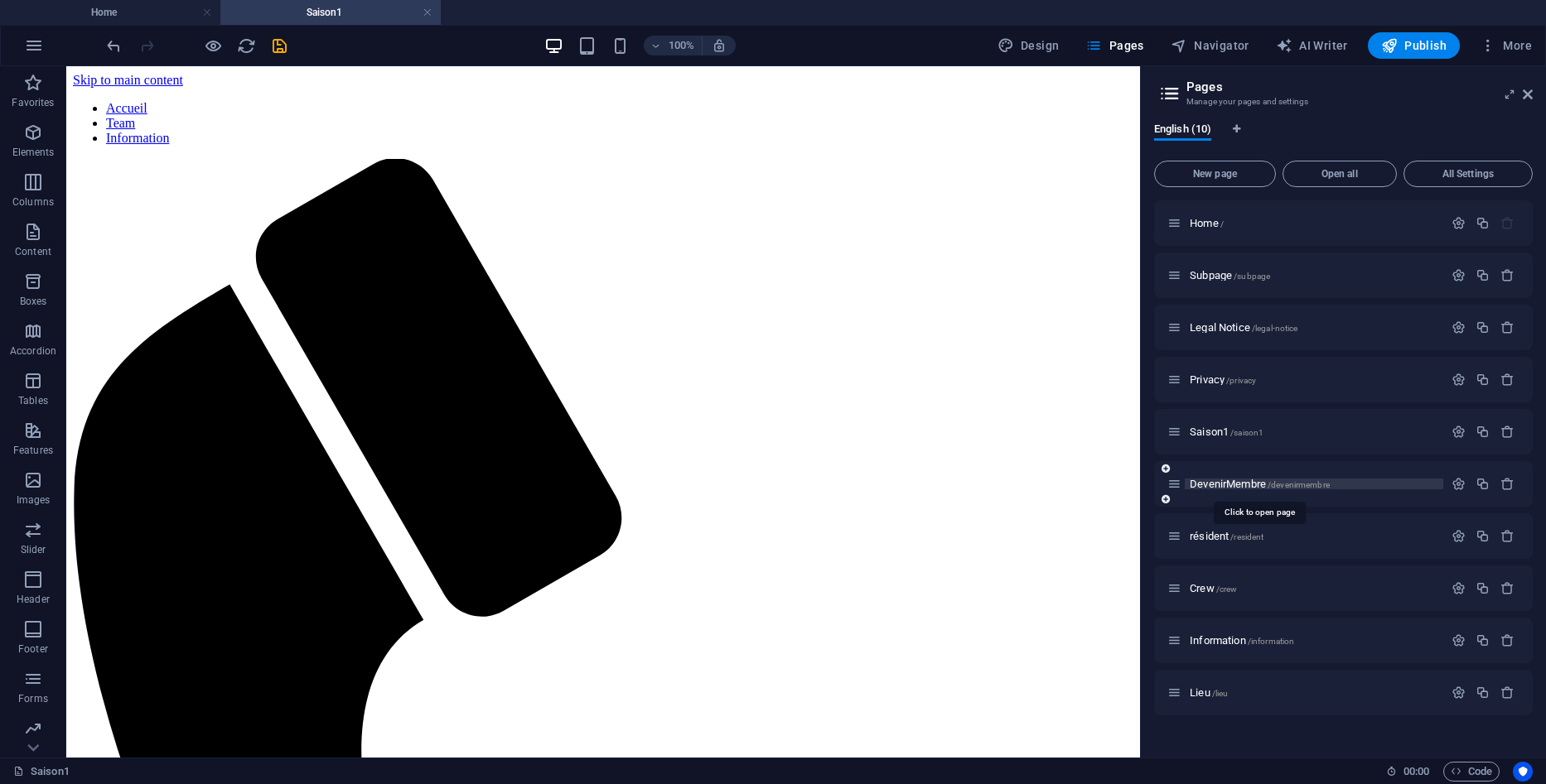
click at [1261, 486] on span "DevenirMembre /devenirmembre" at bounding box center [1259, 484] width 140 height 12
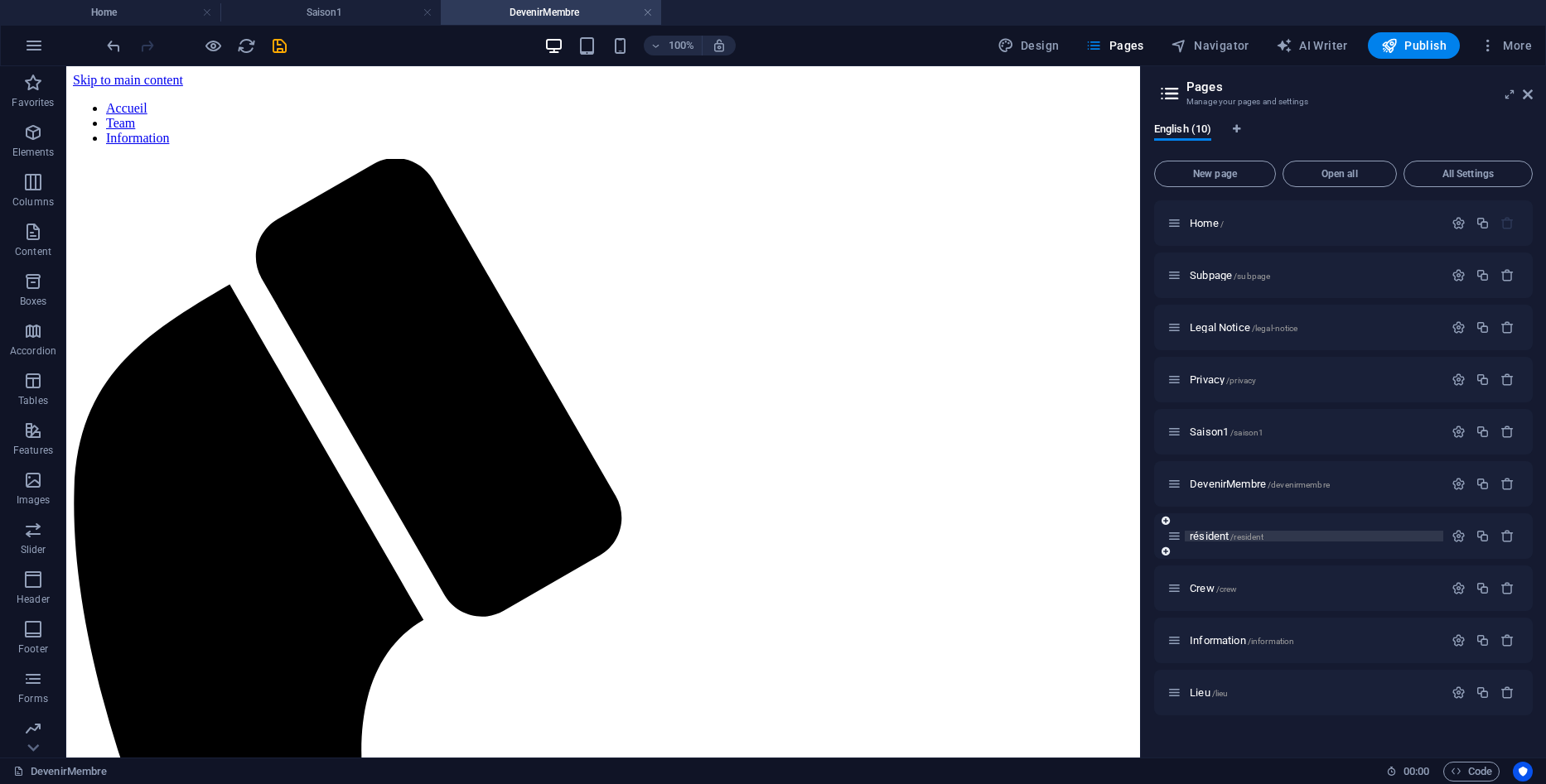
click at [1235, 534] on span "/resident" at bounding box center [1247, 537] width 33 height 9
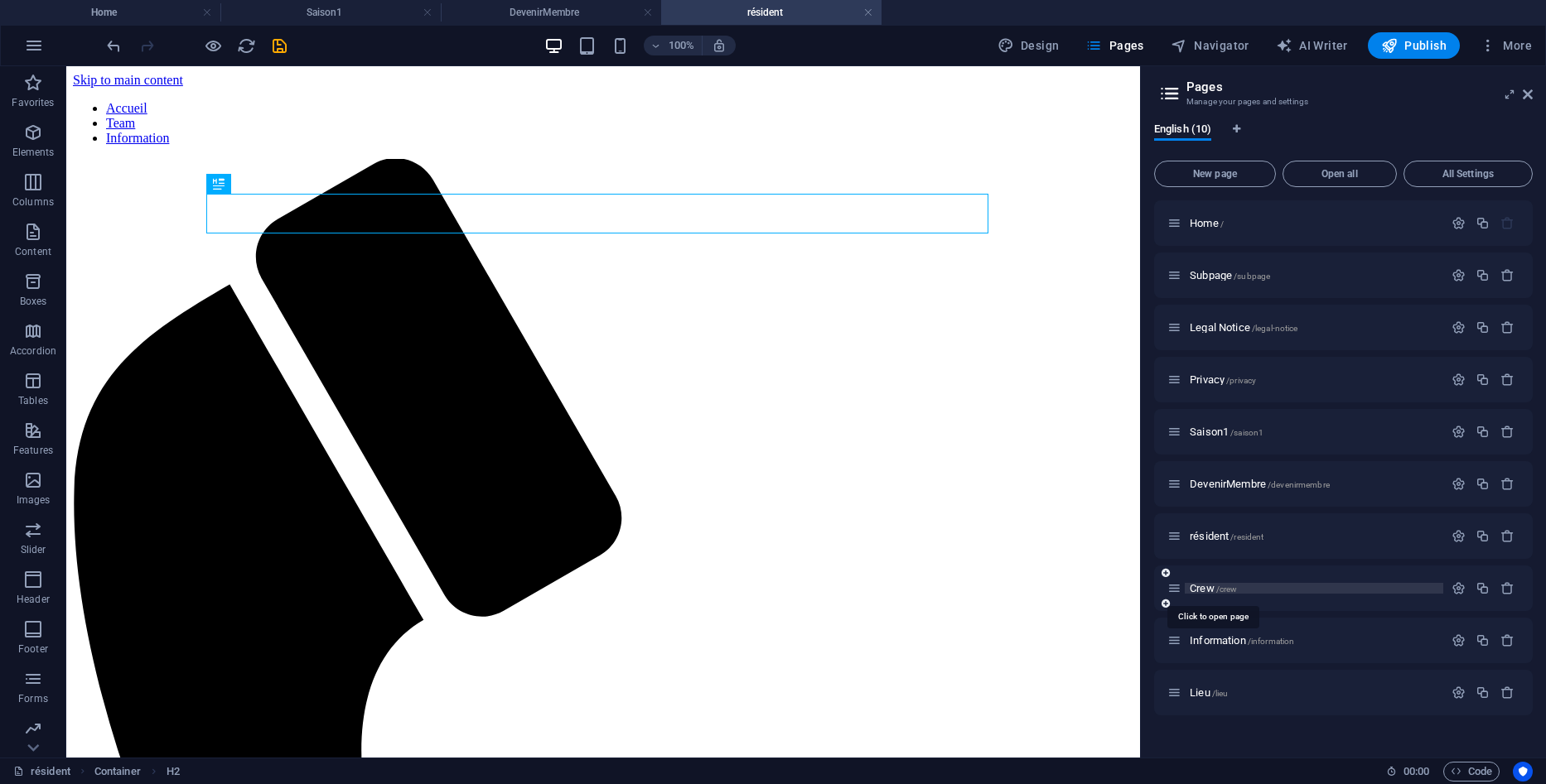
click at [1230, 590] on span "/crew" at bounding box center [1226, 589] width 21 height 9
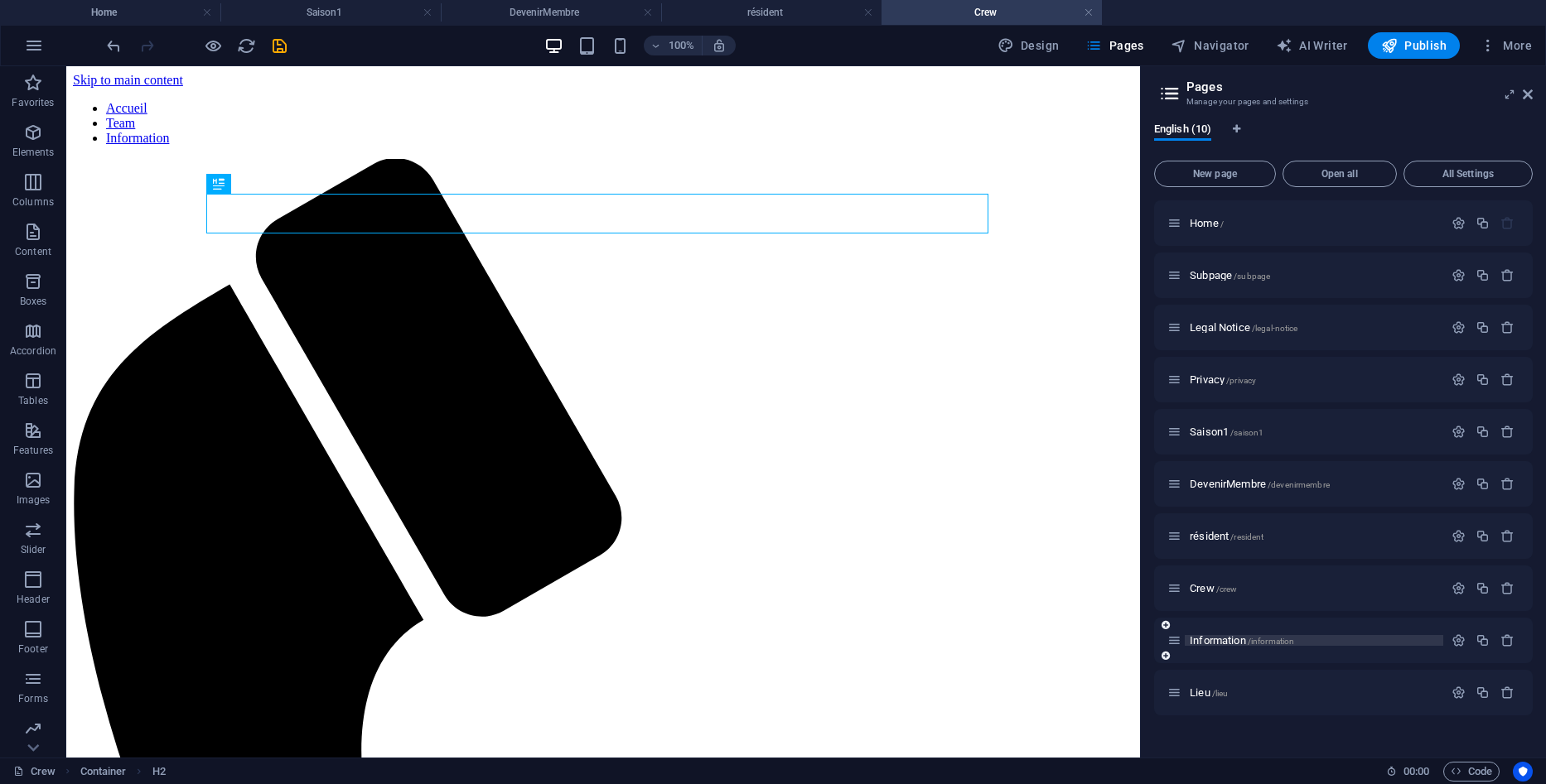
click at [1257, 639] on span "/information" at bounding box center [1271, 642] width 47 height 9
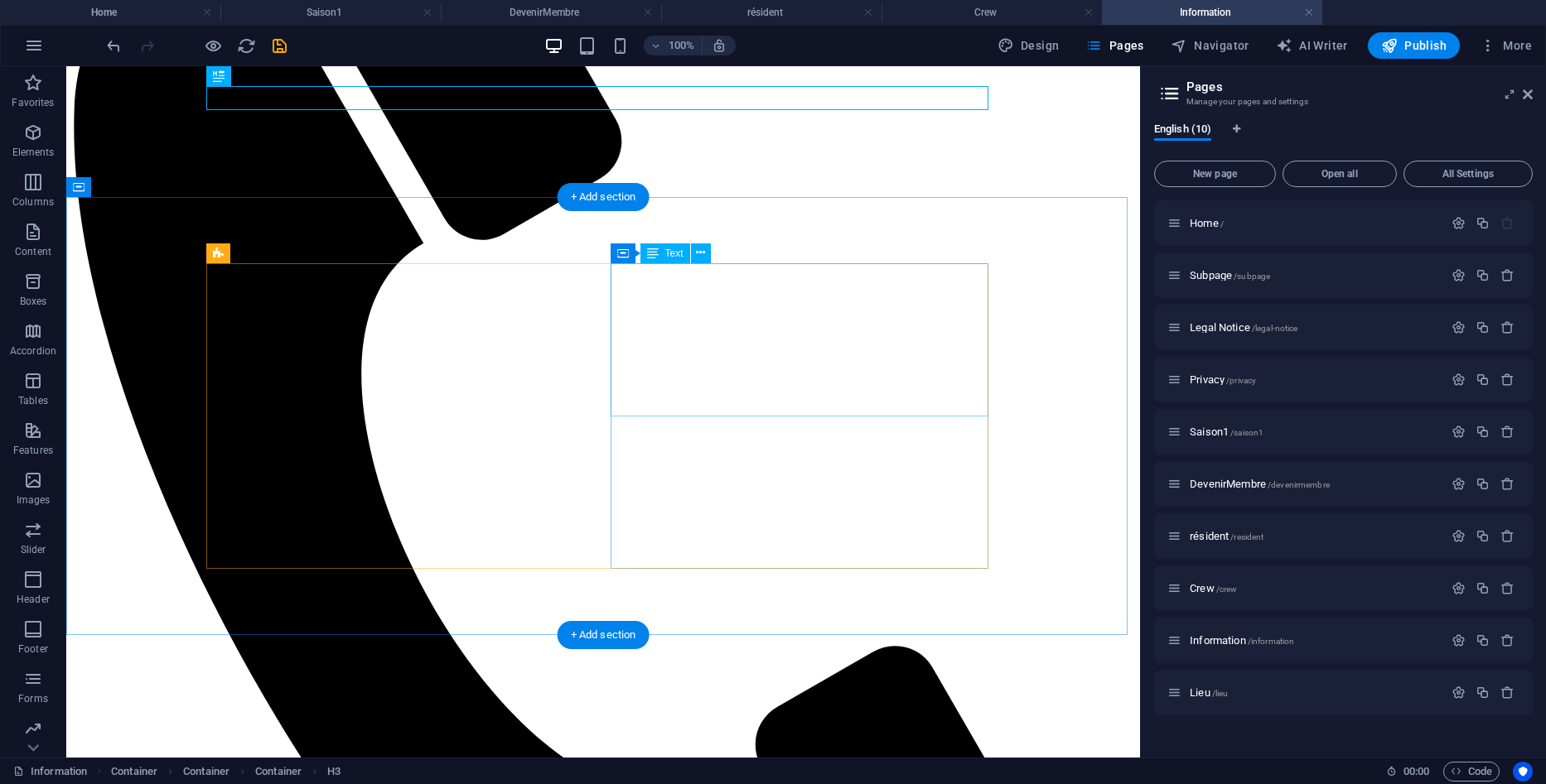
scroll to position [345, 0]
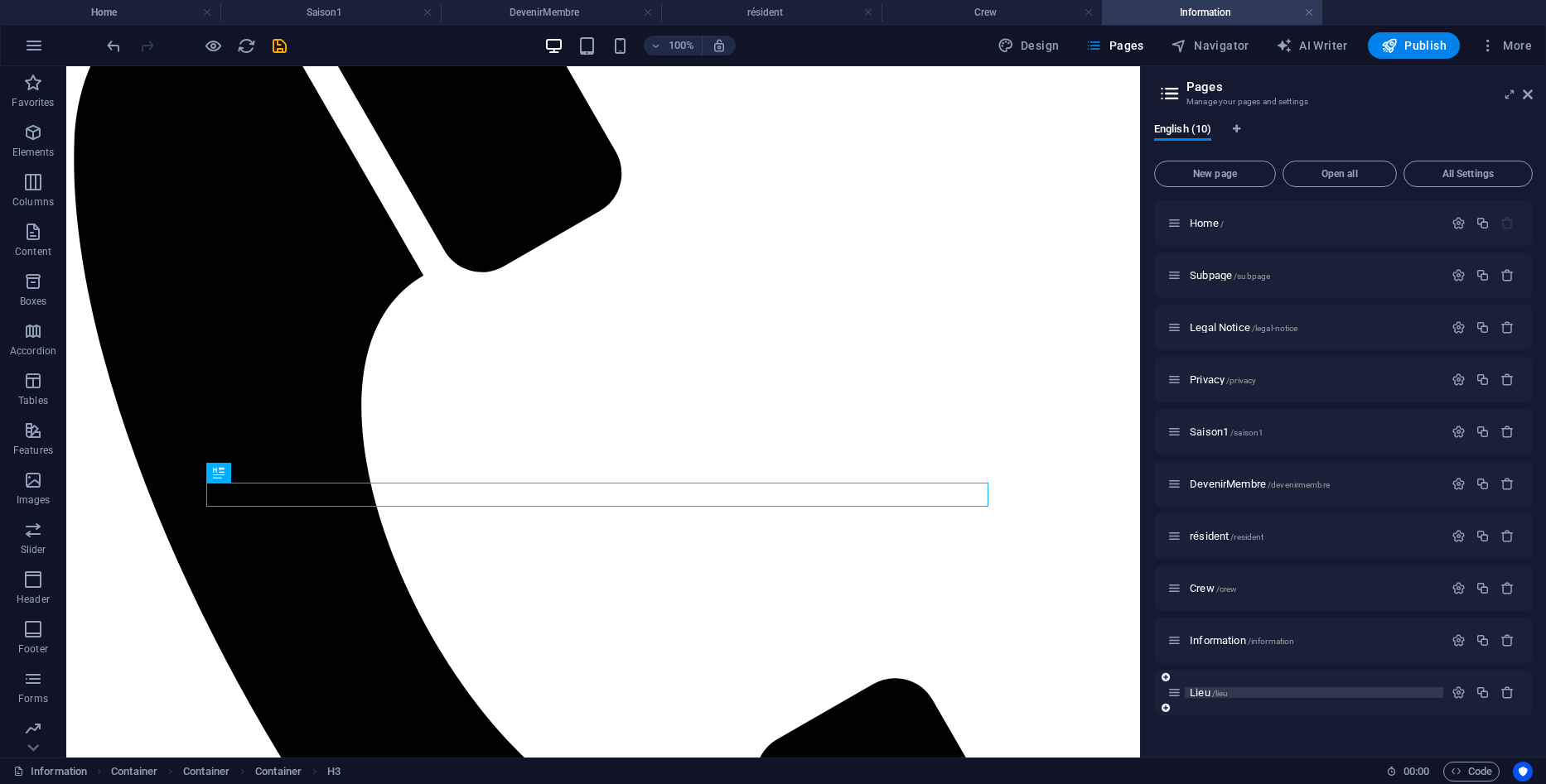
click at [1200, 689] on span "Lieu /lieu" at bounding box center [1209, 692] width 38 height 12
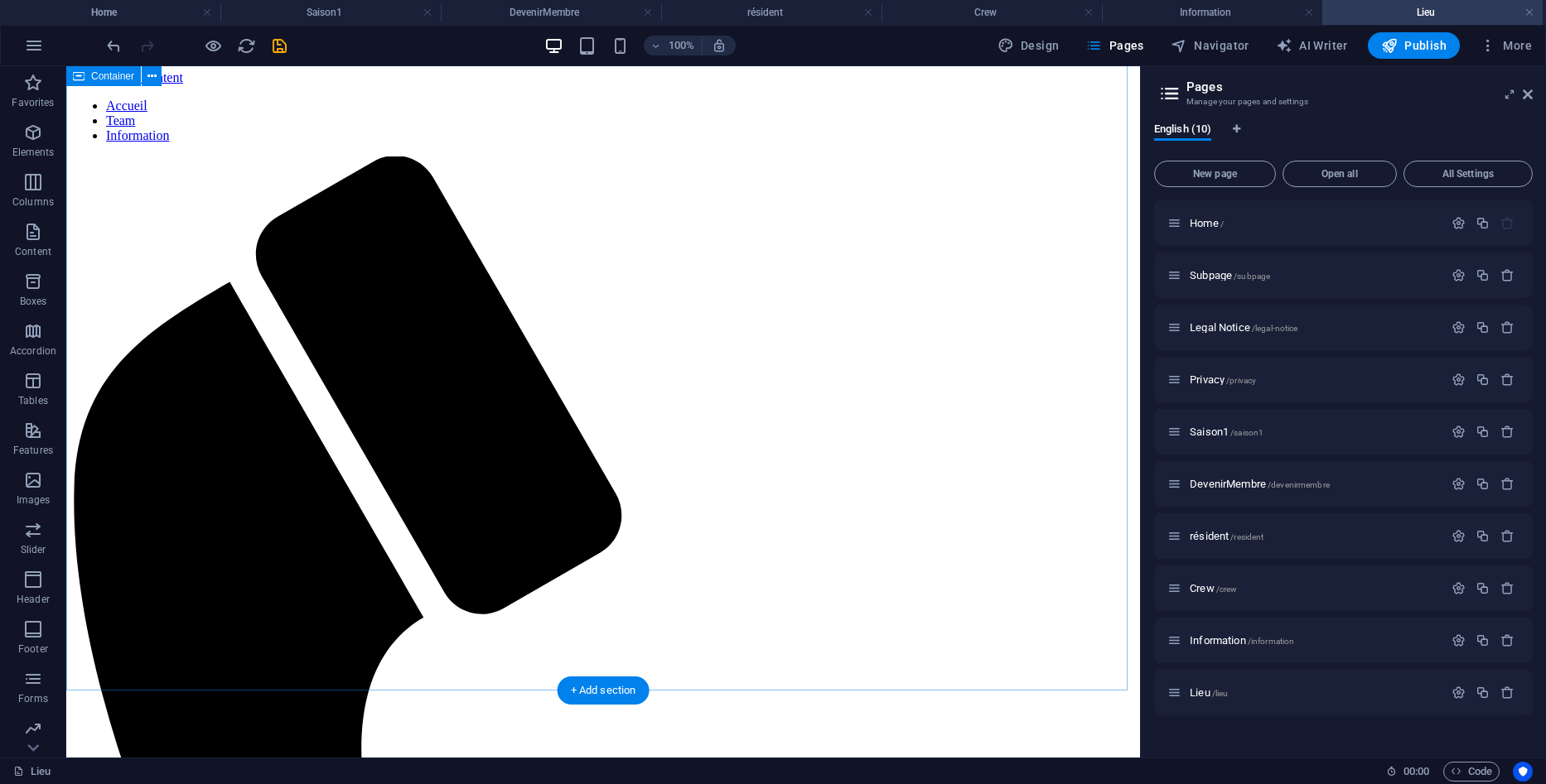
scroll to position [0, 0]
